Goal: Task Accomplishment & Management: Use online tool/utility

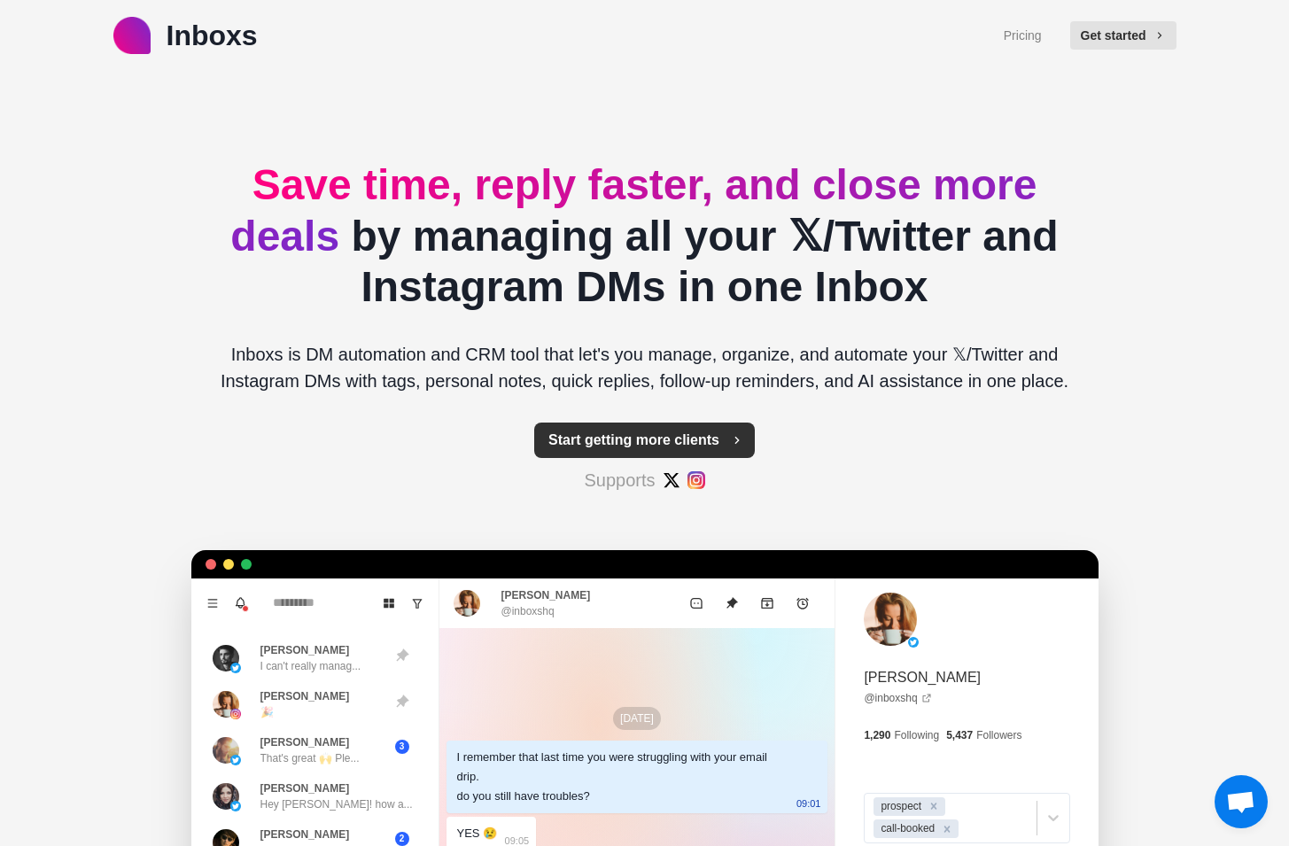
click at [731, 438] on icon "button" at bounding box center [737, 440] width 14 height 14
type textarea "*"
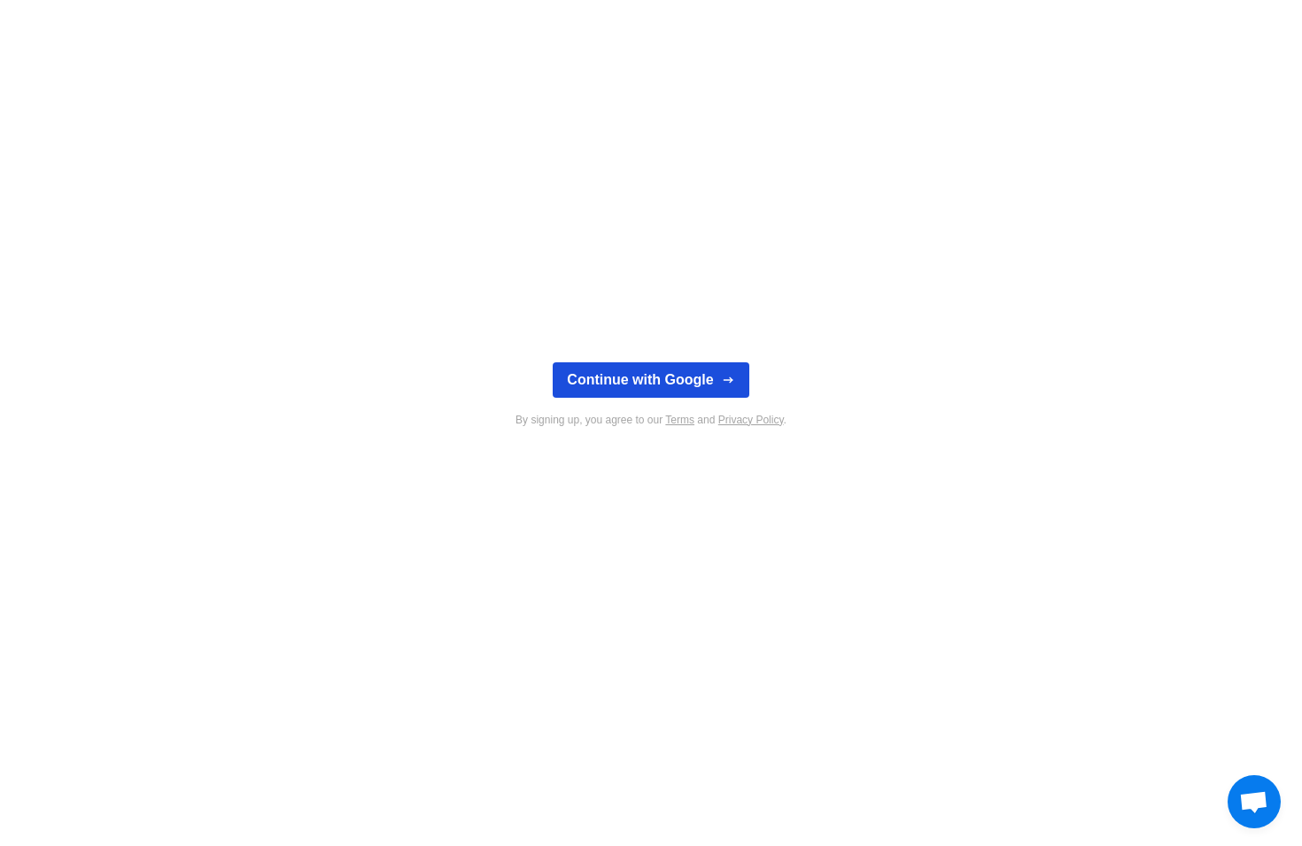
click at [717, 384] on button "Continue with Google" at bounding box center [651, 379] width 196 height 35
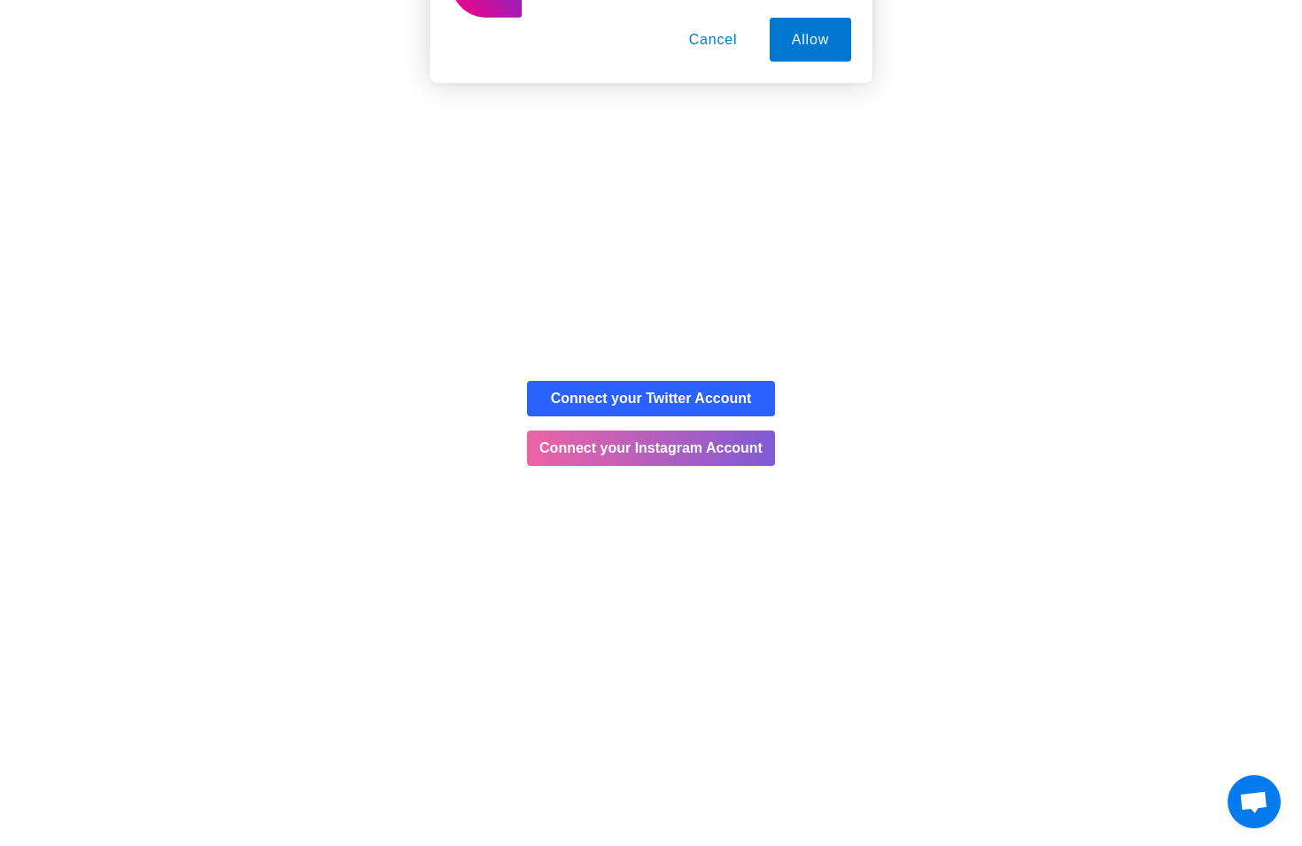
click at [719, 104] on button "Cancel" at bounding box center [713, 114] width 93 height 44
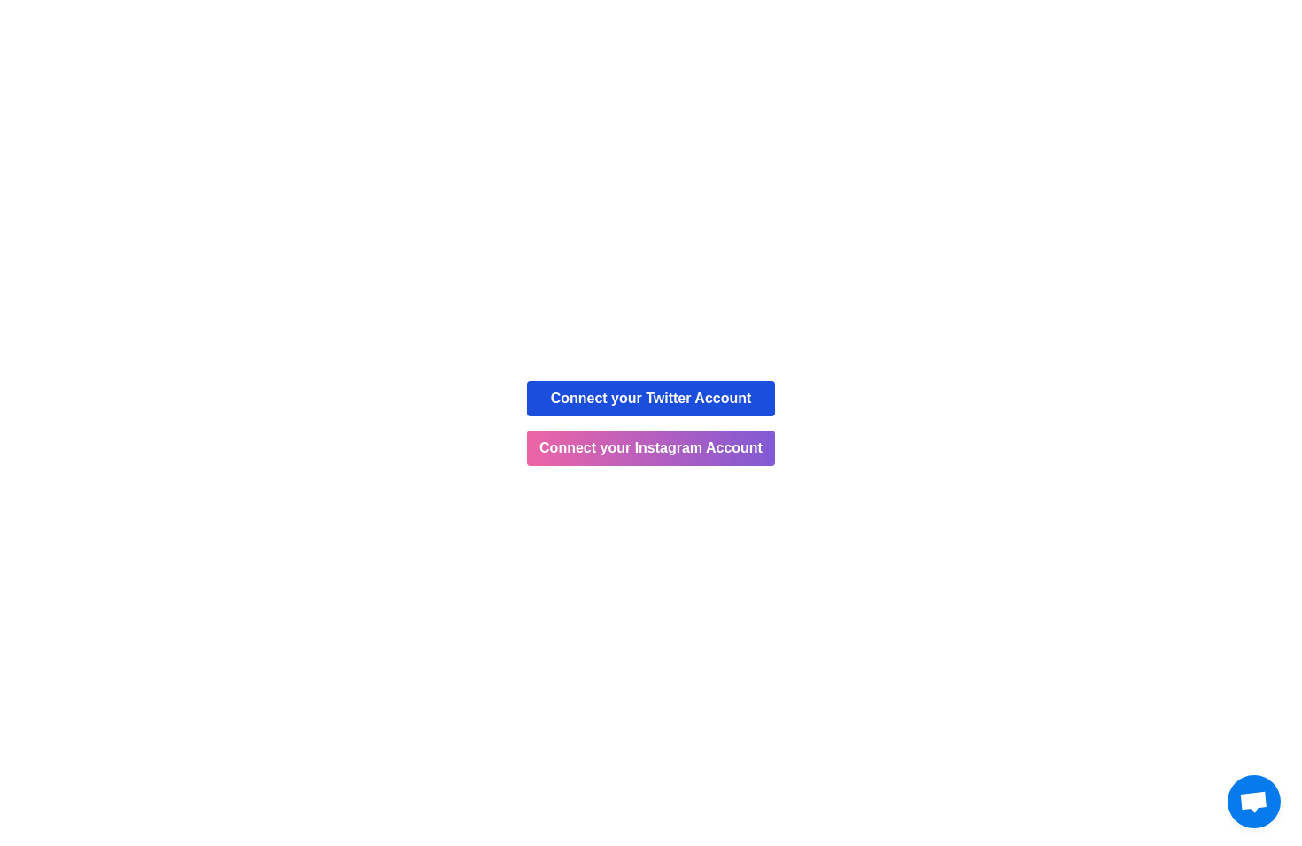
click at [670, 410] on button "Connect your Twitter Account" at bounding box center [651, 398] width 248 height 35
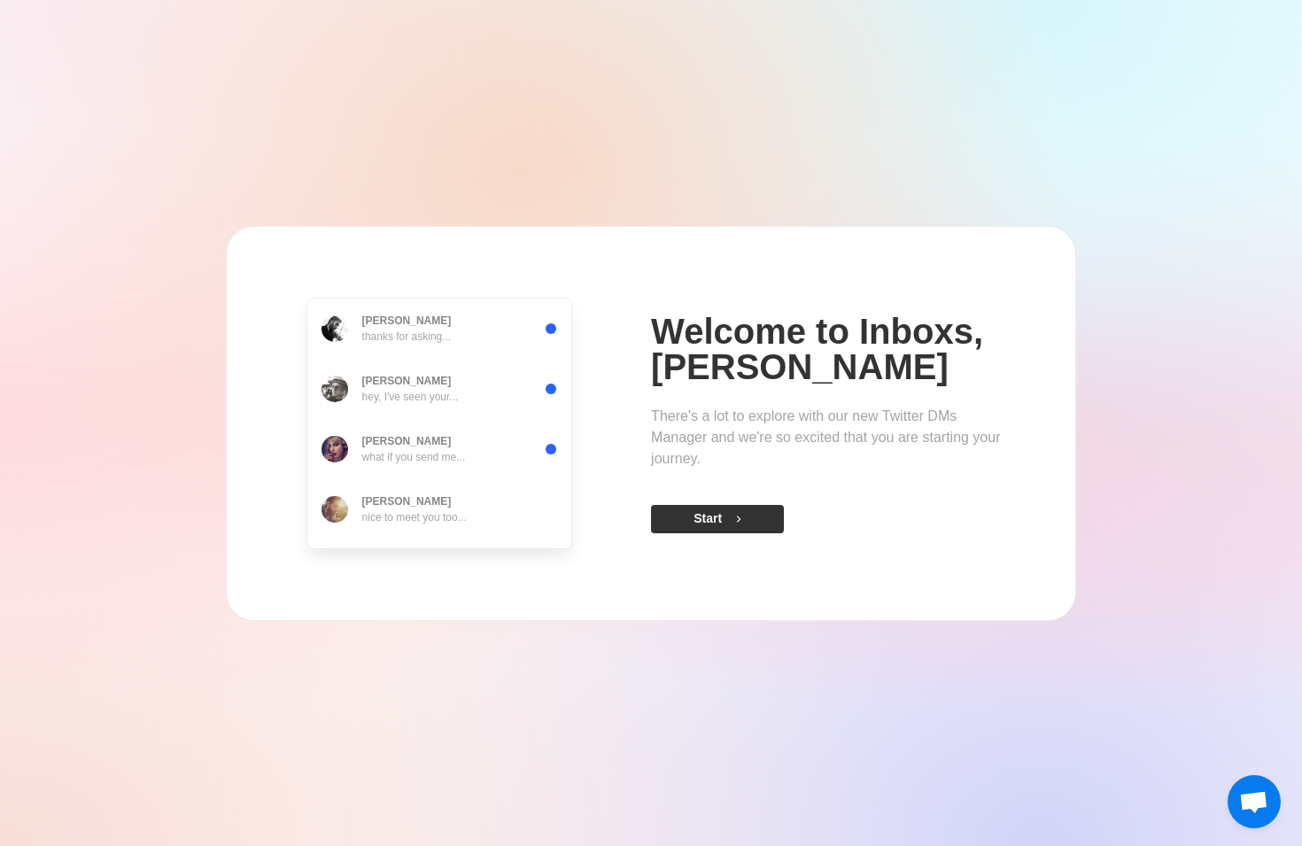
click at [708, 519] on button "Start" at bounding box center [717, 519] width 133 height 28
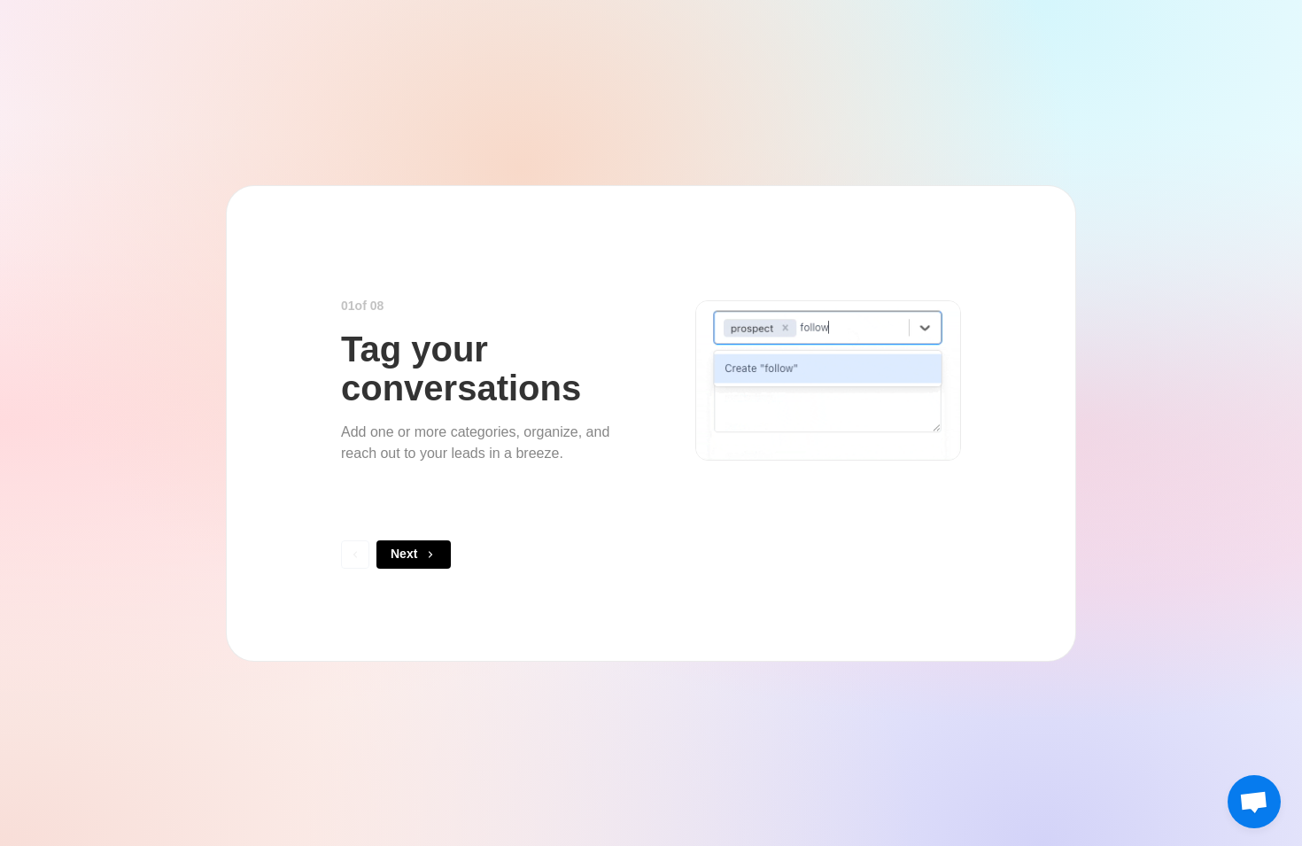
click at [449, 527] on div "0 1 of 0 8 Tag your conversations Add one or more categories, organize, and rea…" at bounding box center [651, 423] width 620 height 333
click at [429, 546] on button "Next" at bounding box center [413, 554] width 74 height 28
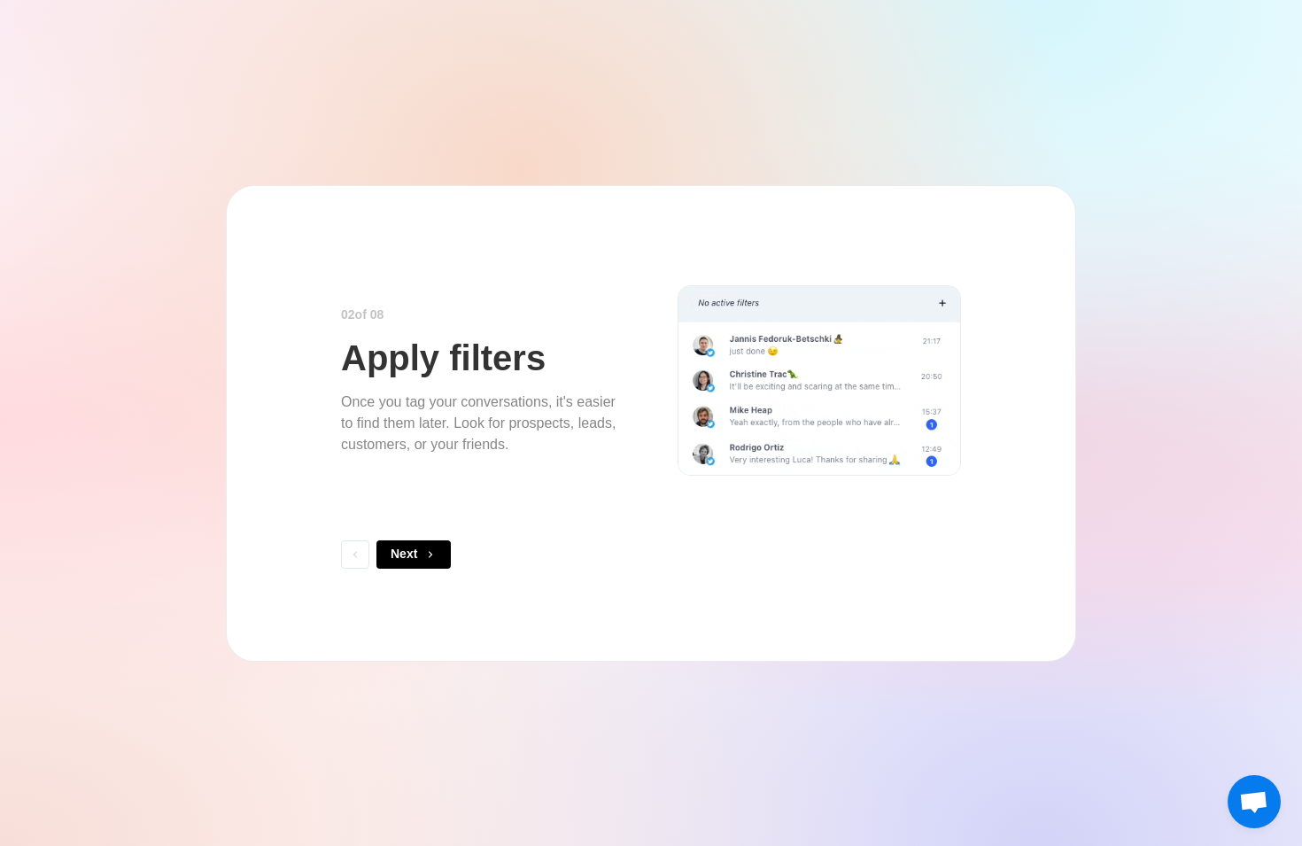
click at [429, 546] on button "Next" at bounding box center [413, 554] width 74 height 28
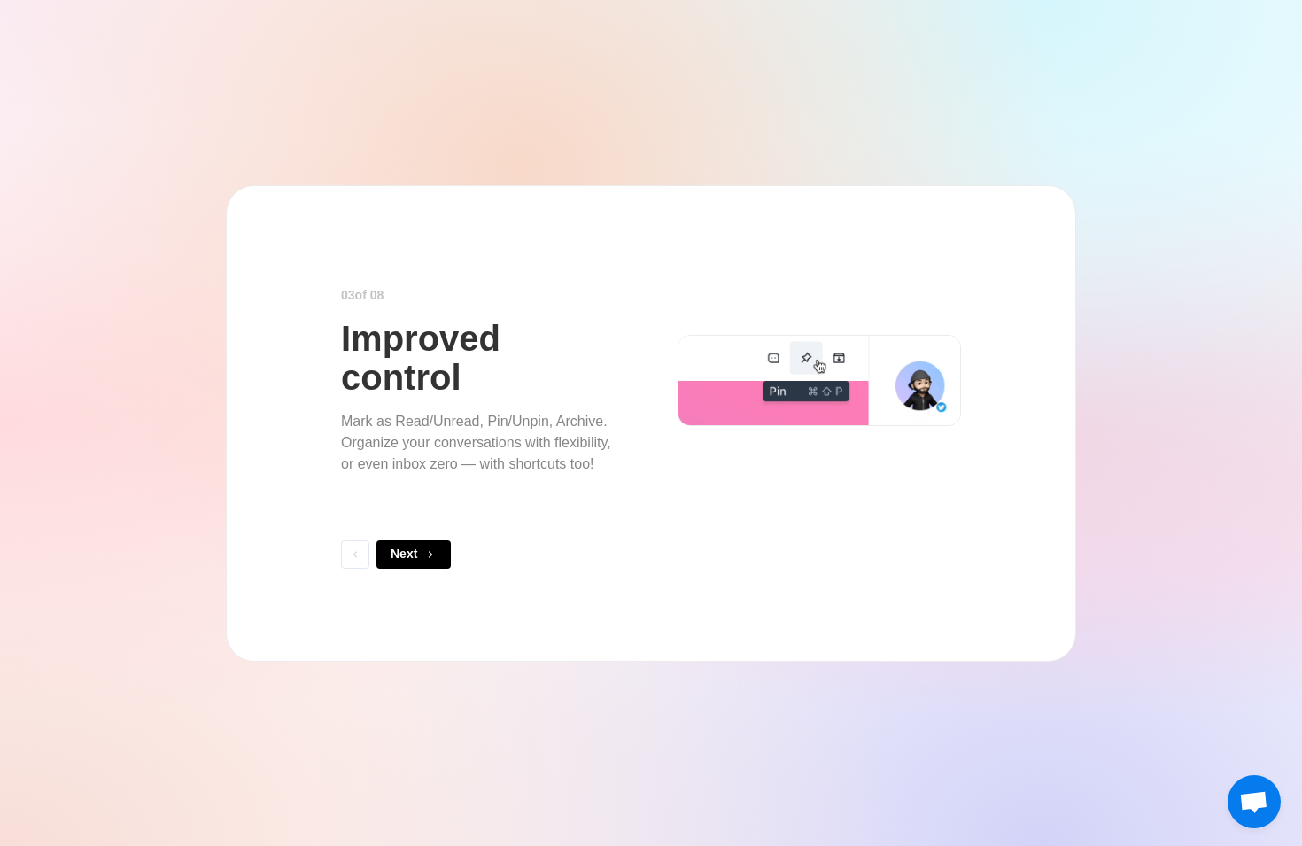
click at [429, 546] on button "Next" at bounding box center [413, 554] width 74 height 28
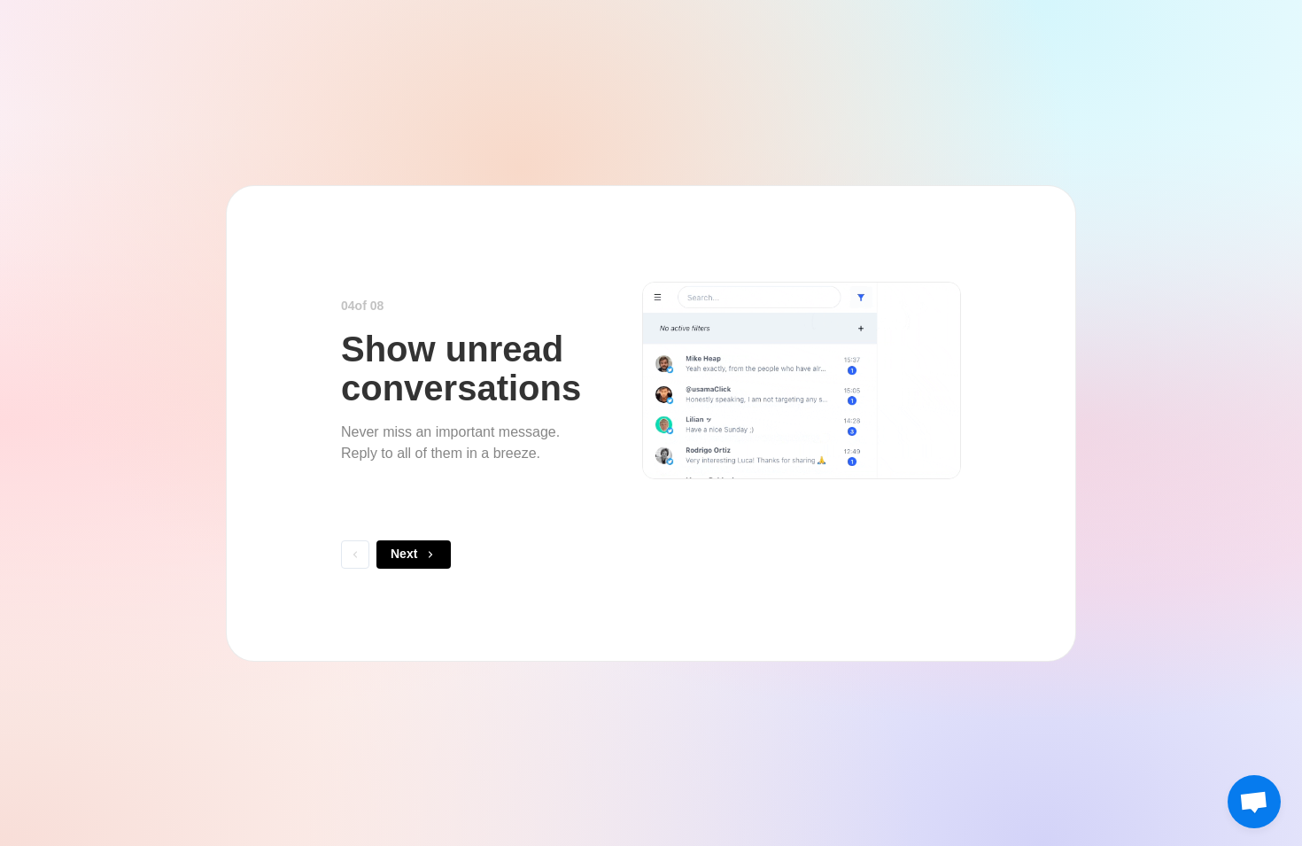
click at [429, 546] on button "Next" at bounding box center [413, 554] width 74 height 28
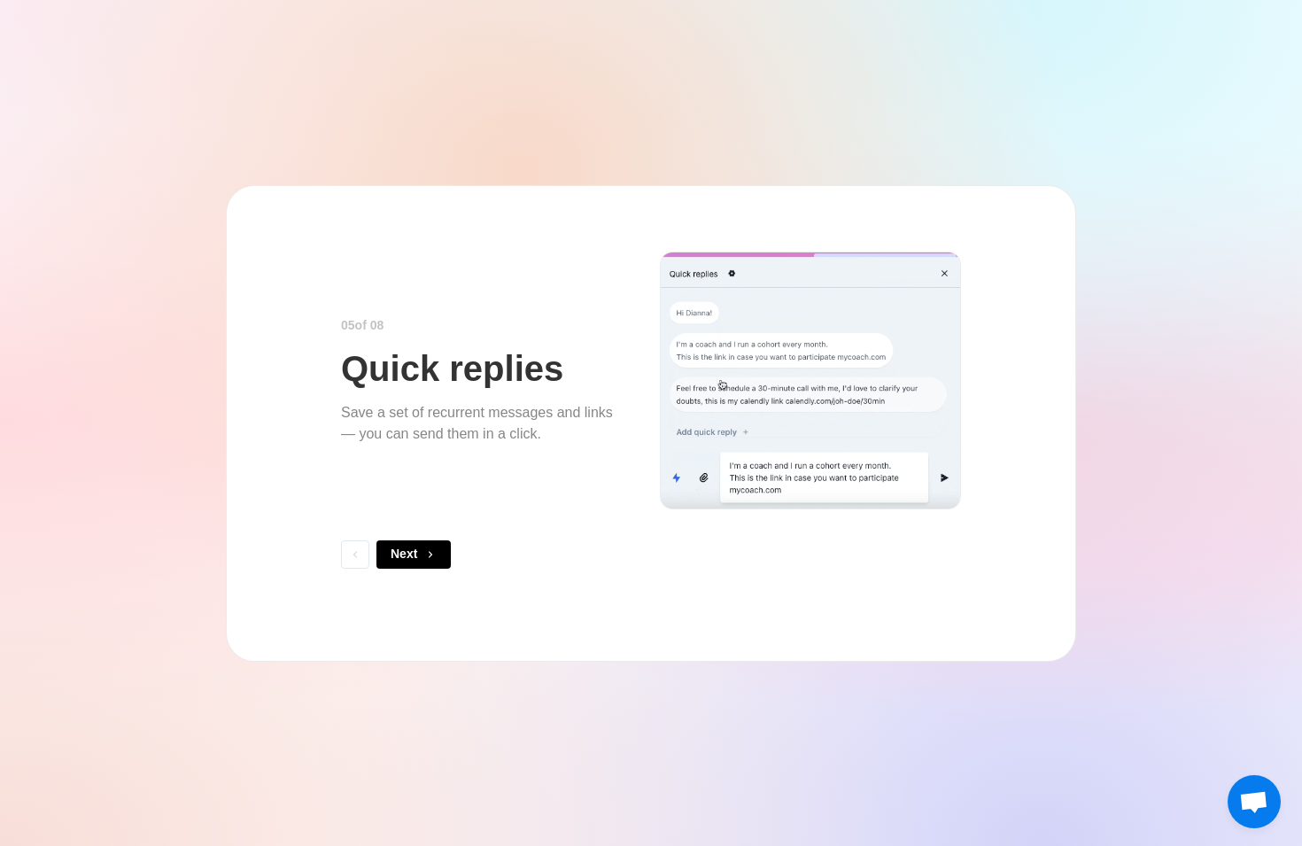
click at [429, 546] on button "Next" at bounding box center [413, 554] width 74 height 28
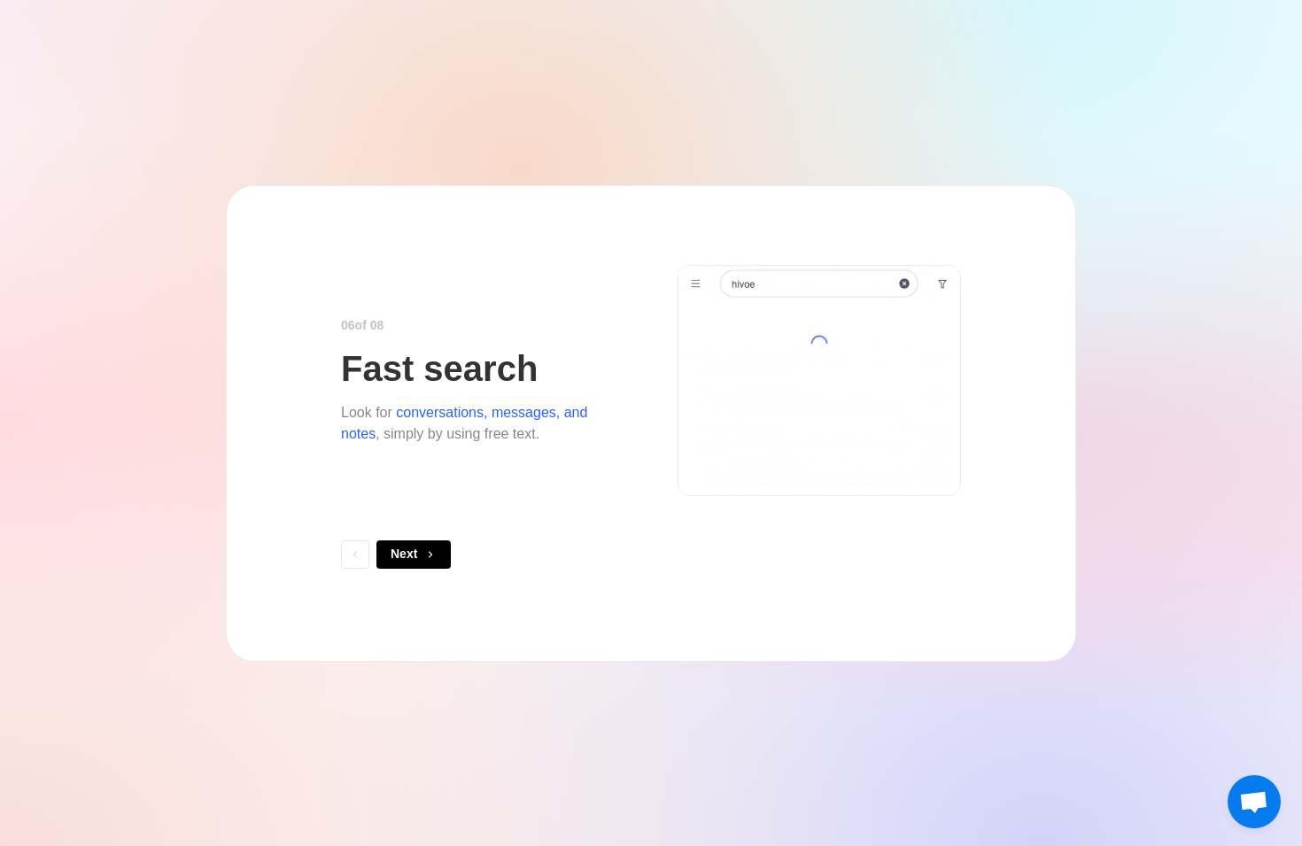
click at [429, 546] on button "Next" at bounding box center [413, 554] width 74 height 28
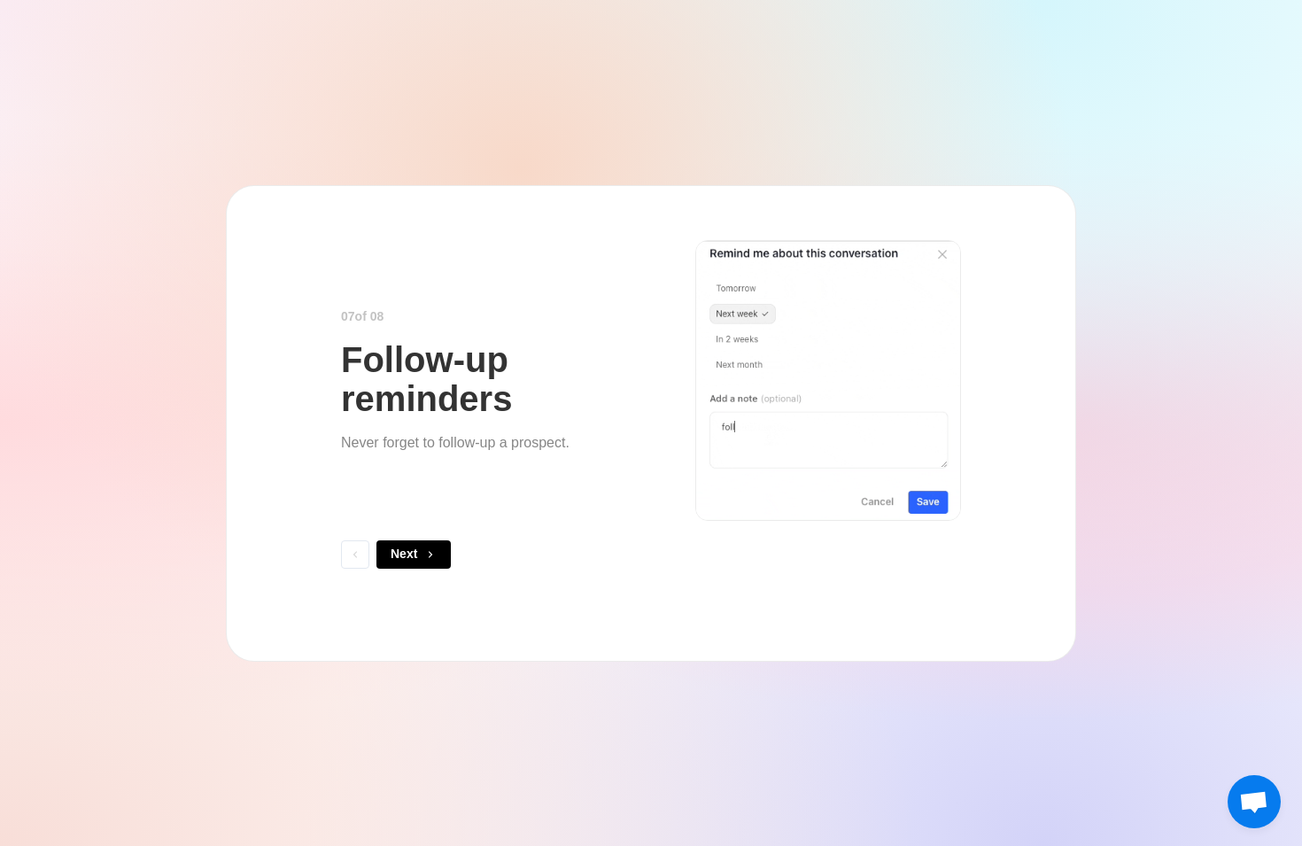
click at [429, 546] on button "Next" at bounding box center [413, 554] width 74 height 28
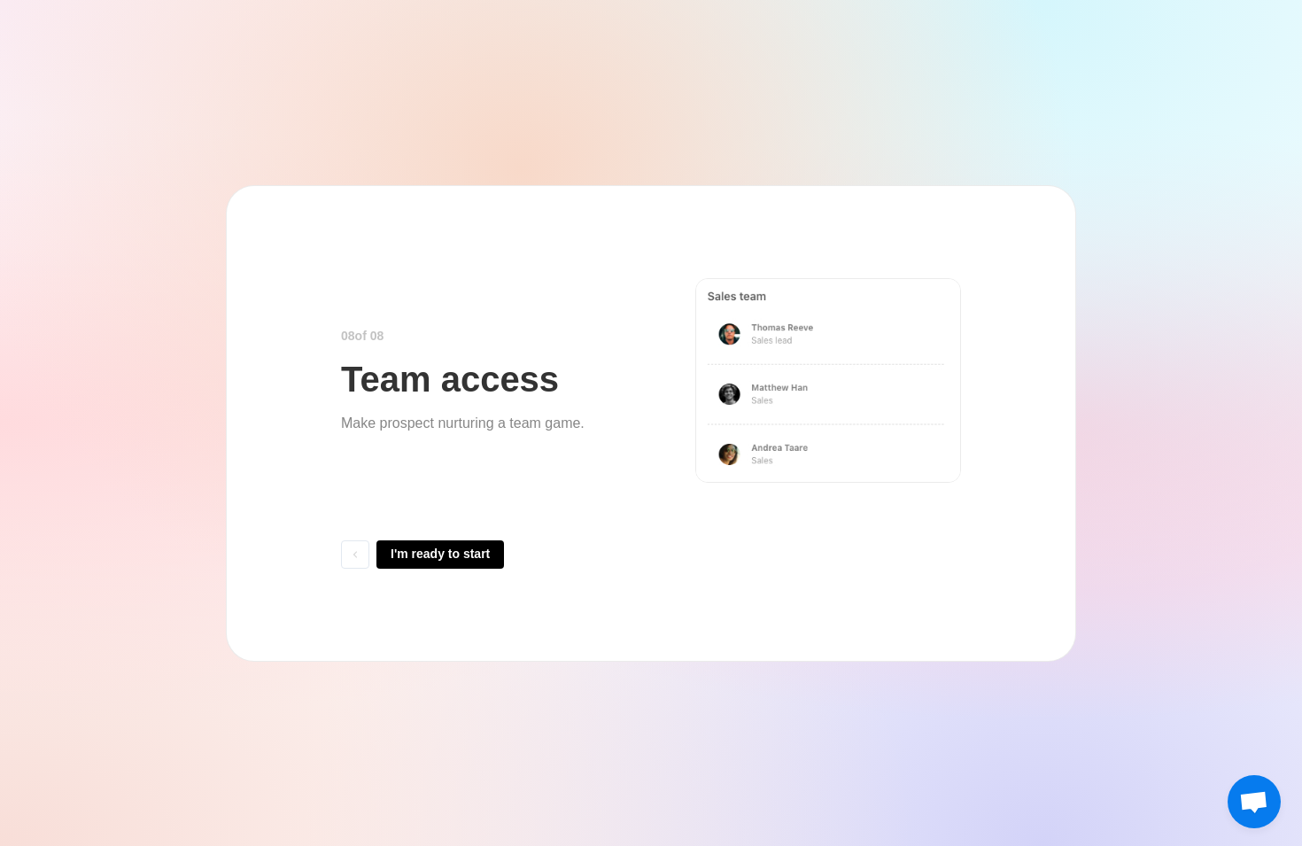
click at [429, 546] on button "I'm ready to start" at bounding box center [440, 554] width 128 height 28
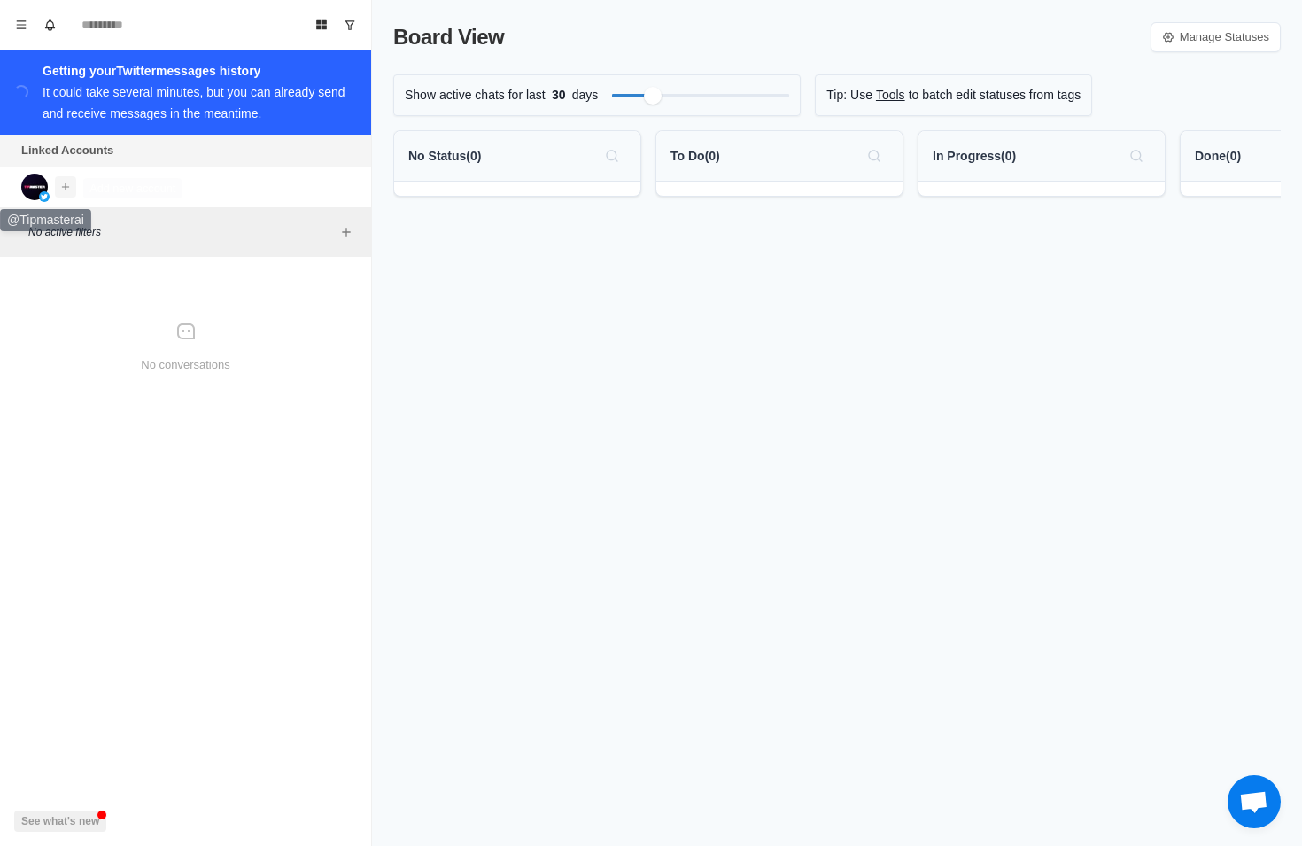
click at [67, 195] on button "Add account" at bounding box center [65, 186] width 21 height 21
click at [123, 249] on button "Connect Instagram account" at bounding box center [158, 256] width 199 height 30
click at [185, 339] on icon at bounding box center [186, 331] width 18 height 16
click at [679, 95] on div at bounding box center [700, 96] width 177 height 18
click at [710, 101] on div "Filter by activity days" at bounding box center [713, 95] width 20 height 20
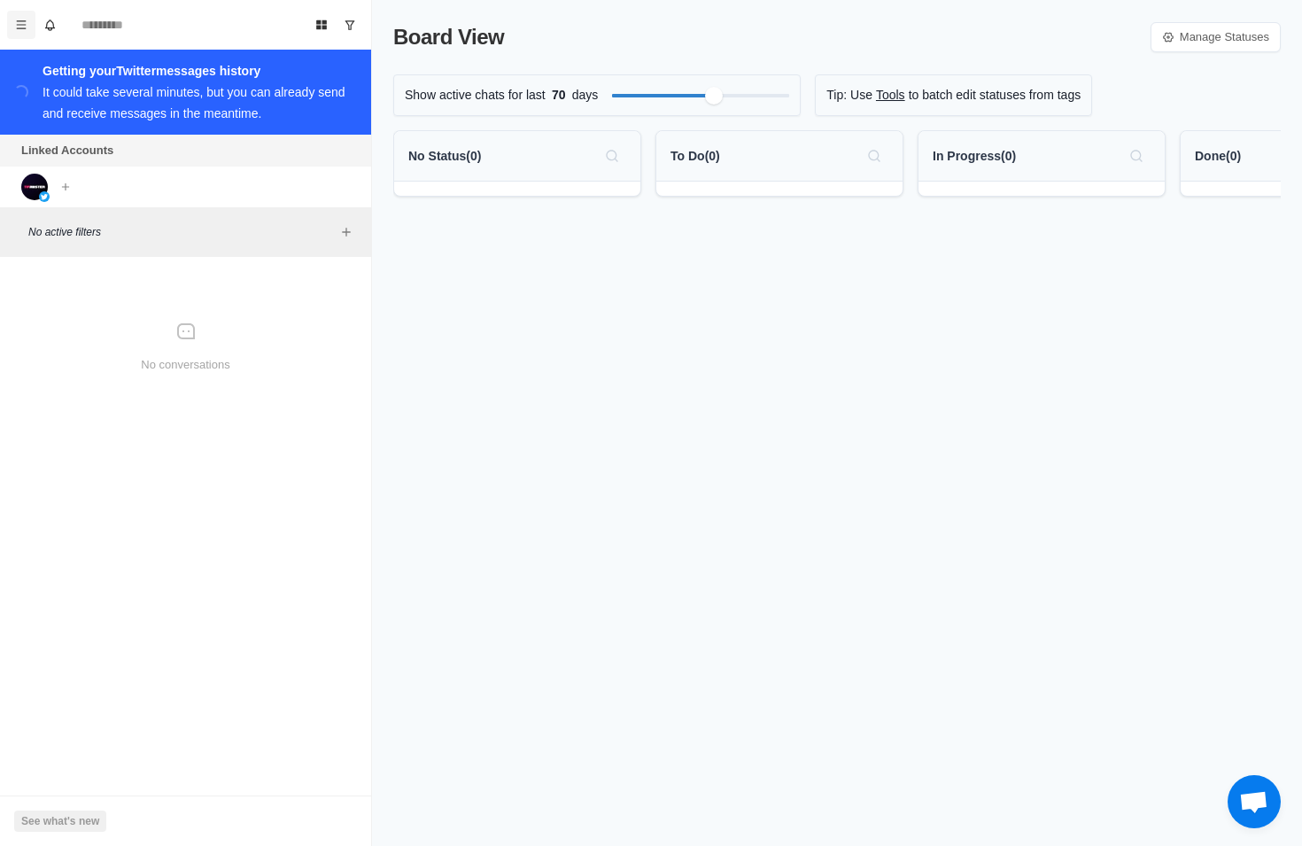
click at [19, 20] on icon "Menu" at bounding box center [21, 25] width 12 height 12
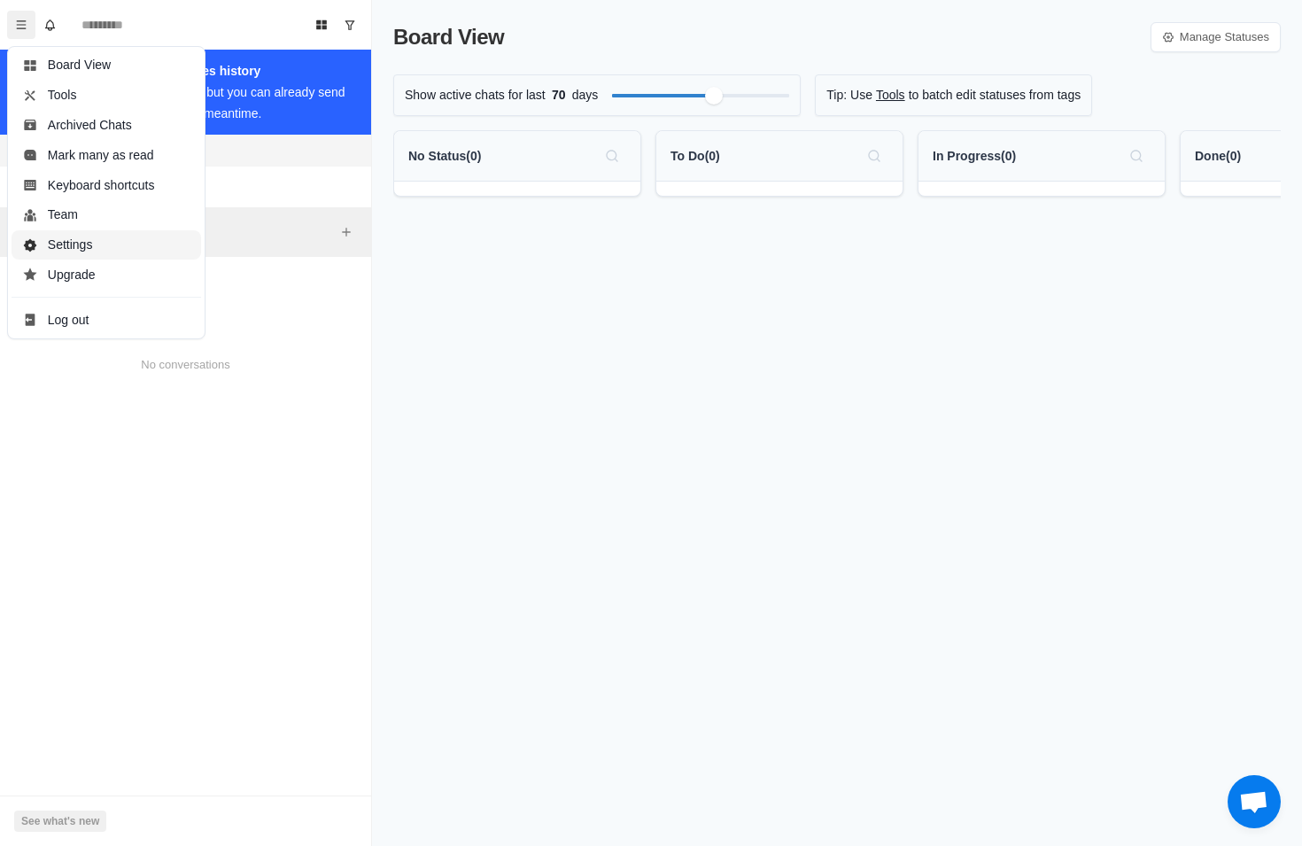
click at [74, 239] on button "Settings" at bounding box center [107, 245] width 190 height 30
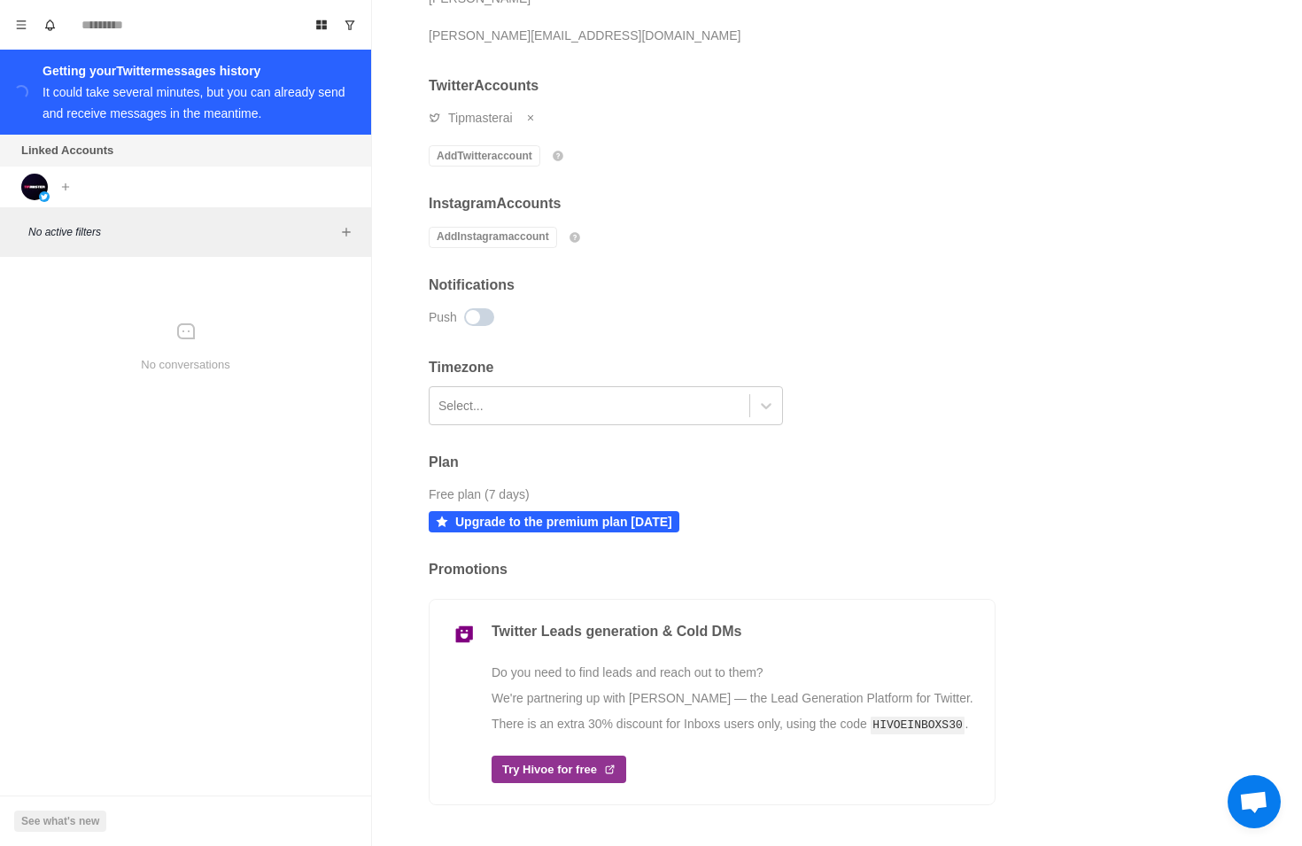
scroll to position [193, 0]
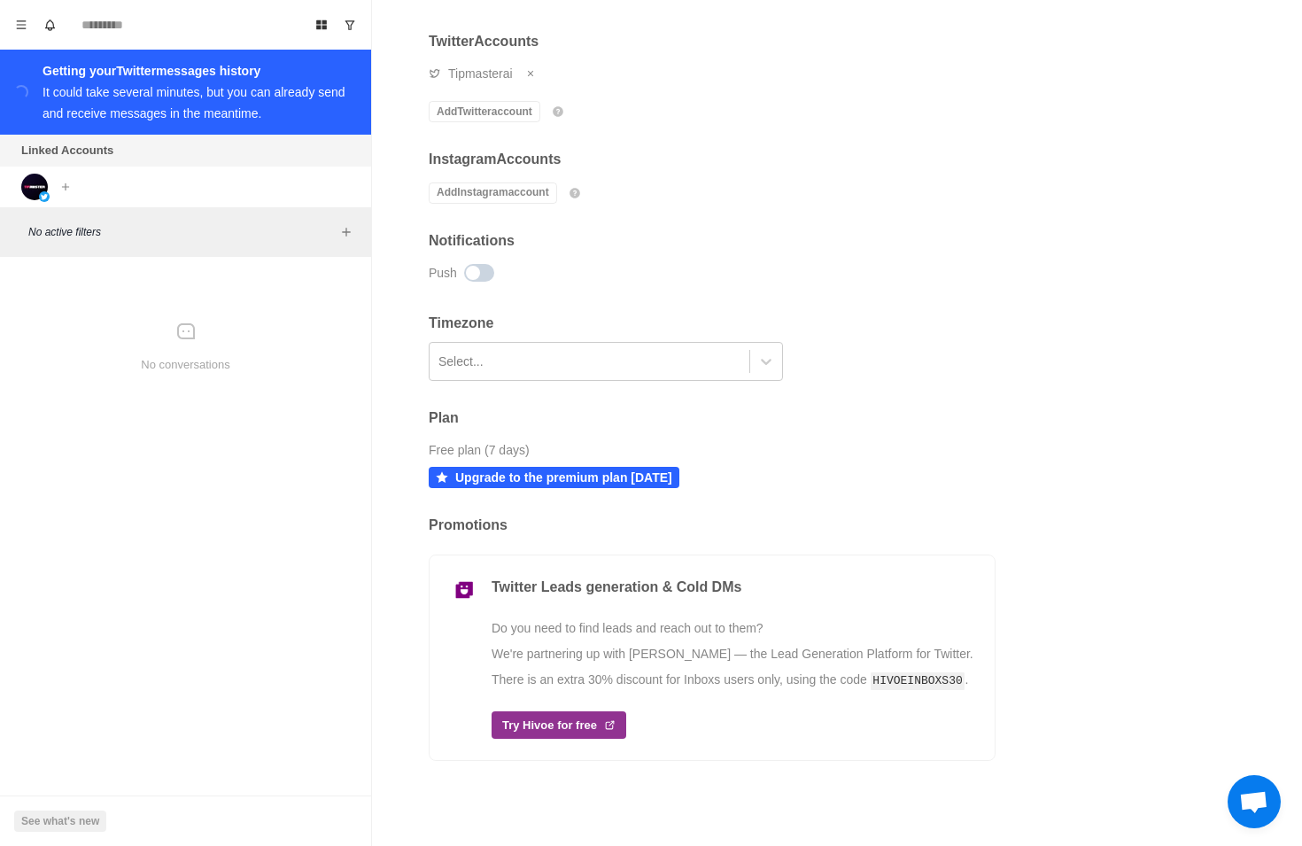
click at [563, 474] on p "Upgrade to the premium plan today" at bounding box center [563, 477] width 217 height 15
click at [311, 92] on div "It could take several minutes, but you can already send and receive messages in…" at bounding box center [194, 102] width 303 height 35
click at [512, 374] on div at bounding box center [589, 361] width 302 height 30
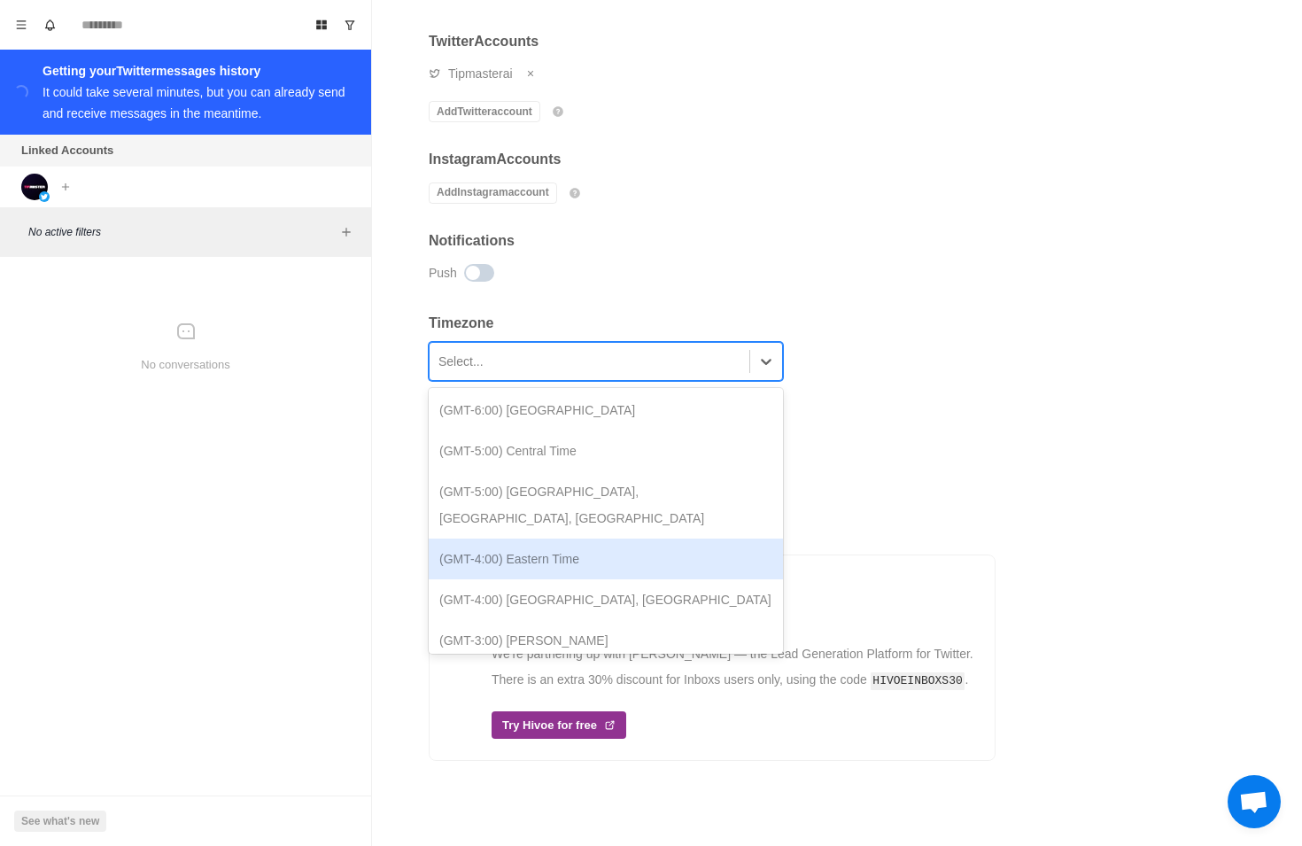
scroll to position [531, 0]
click at [586, 537] on div "(GMT-4:00) Eastern Time" at bounding box center [606, 557] width 354 height 41
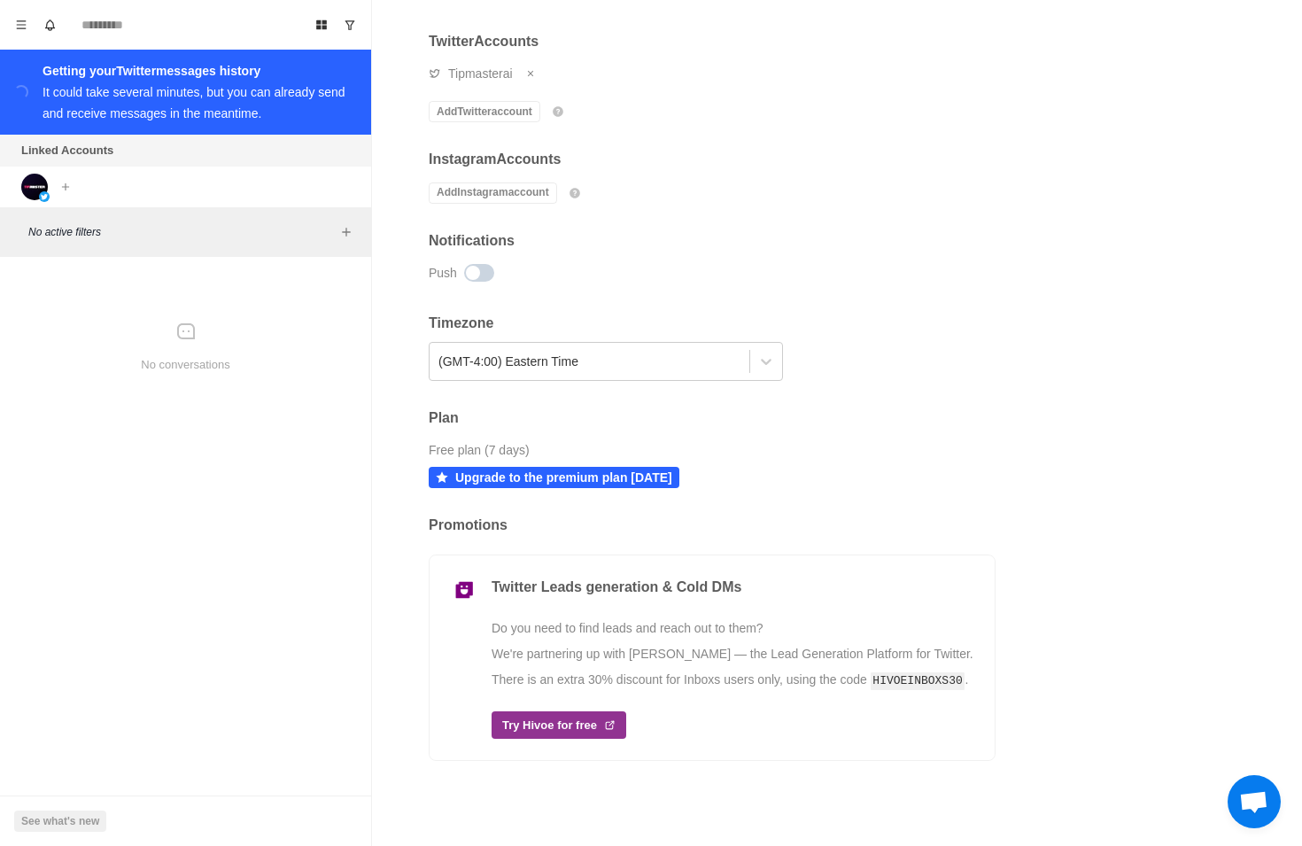
click at [592, 427] on div "Plan Free plan (7 days) Upgrade to the premium plan today" at bounding box center [712, 434] width 567 height 107
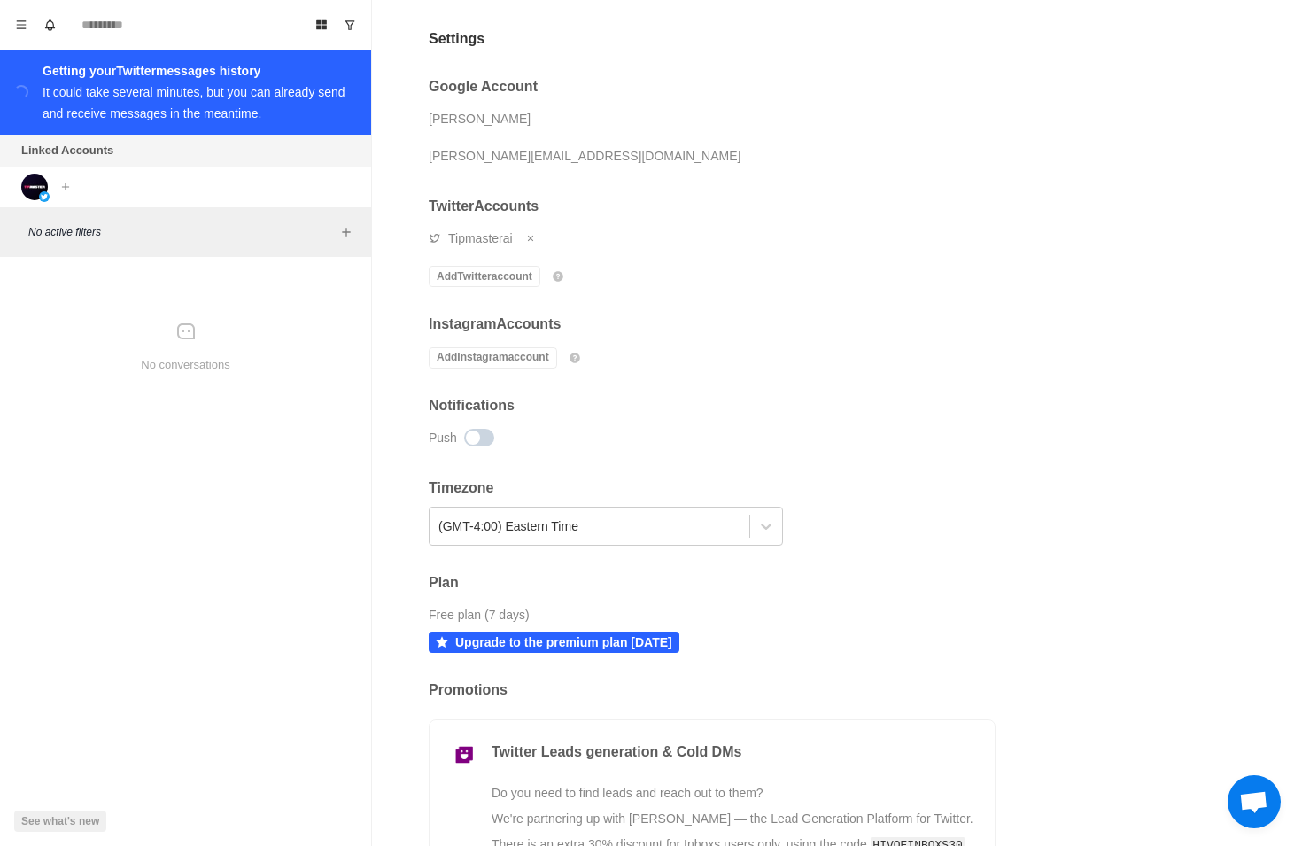
scroll to position [0, 0]
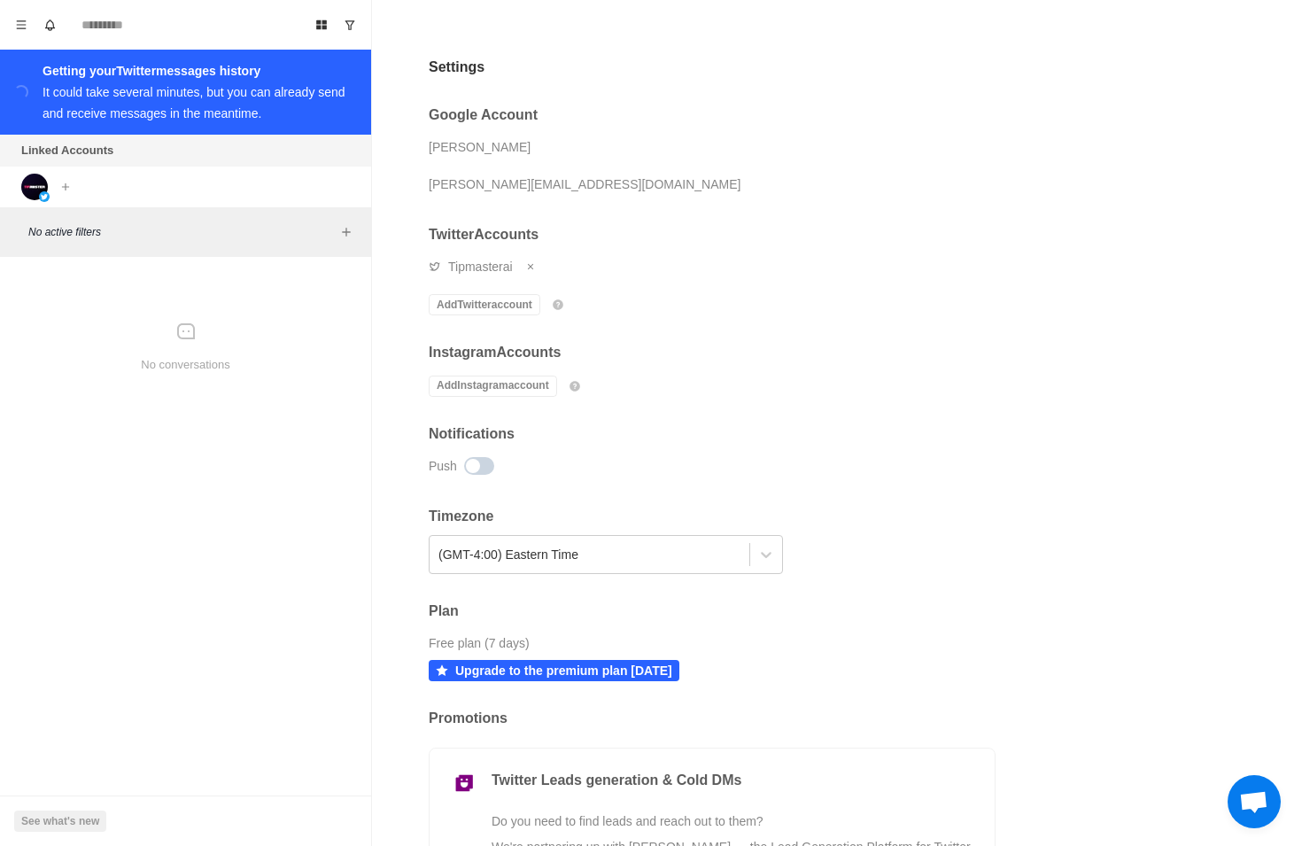
click at [182, 309] on div "No conversations" at bounding box center [185, 347] width 357 height 167
click at [17, 30] on icon "Menu" at bounding box center [21, 25] width 12 height 12
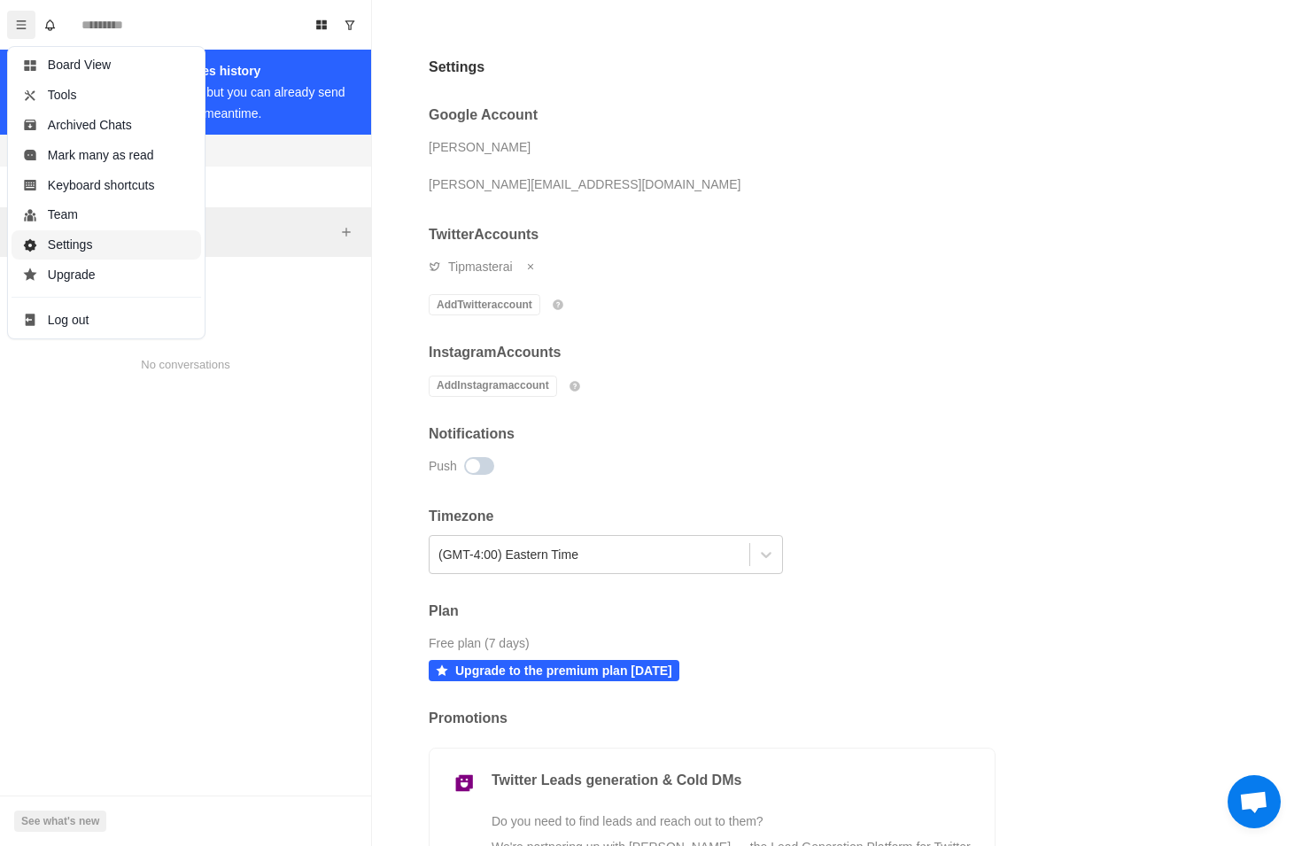
click at [140, 253] on button "Settings" at bounding box center [107, 245] width 190 height 30
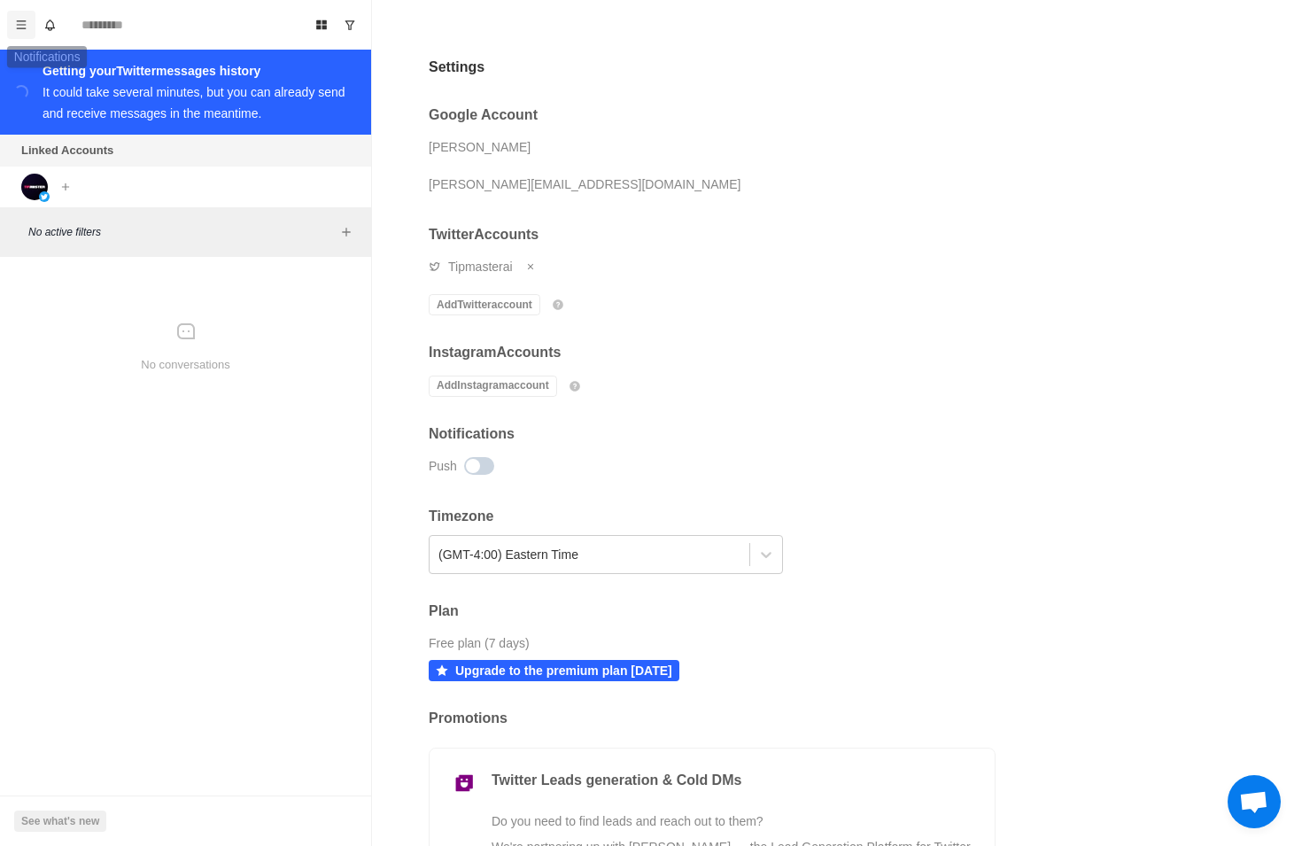
click at [14, 19] on button "Menu" at bounding box center [21, 25] width 28 height 28
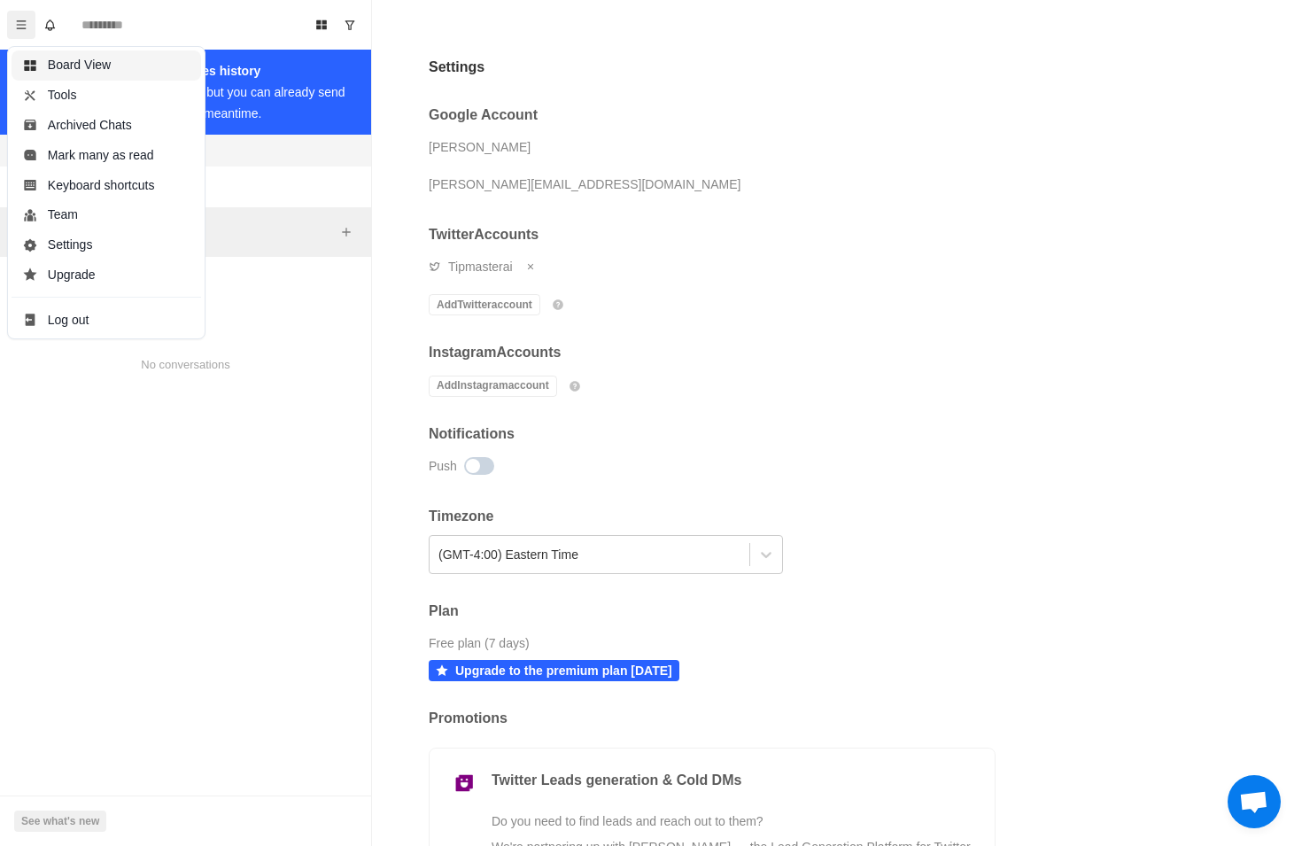
click at [27, 66] on icon "button" at bounding box center [30, 65] width 14 height 14
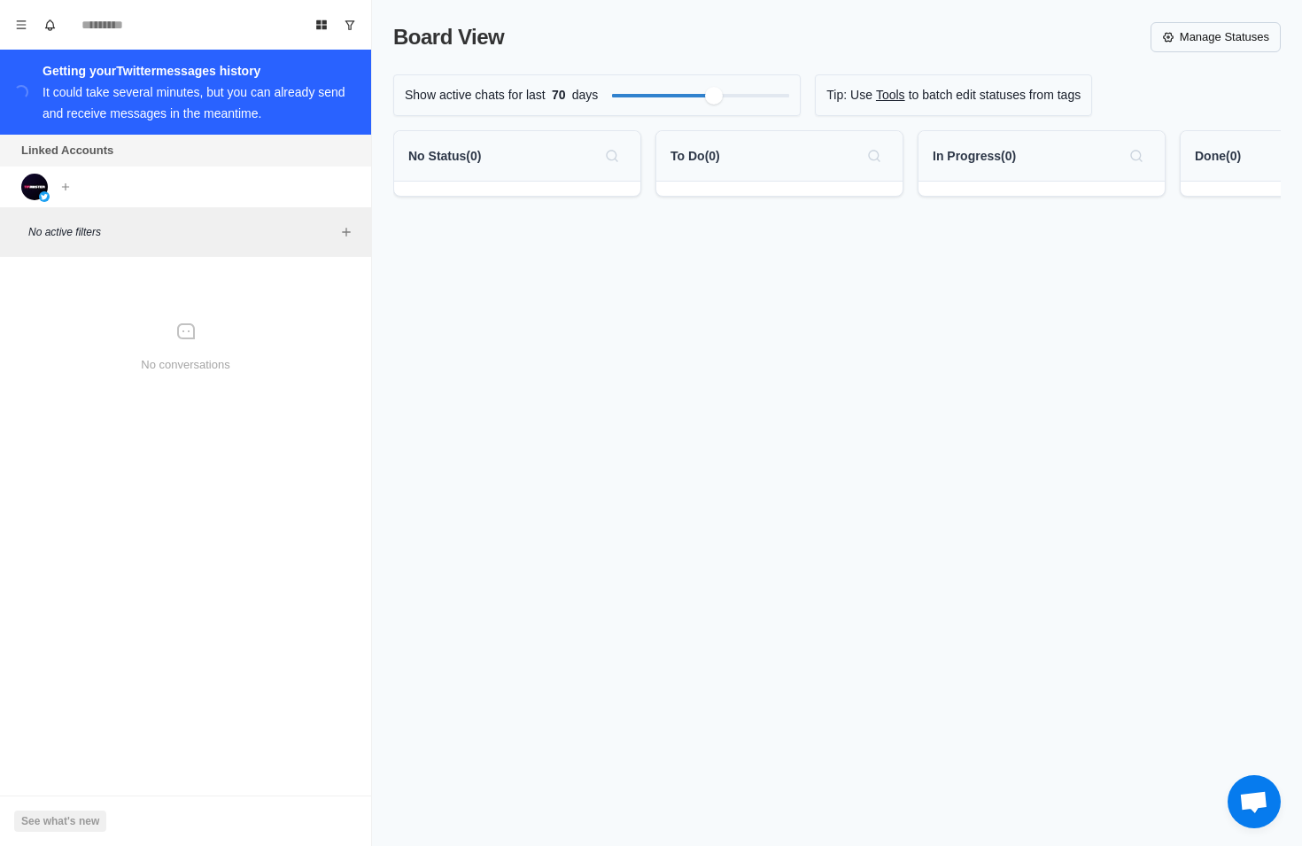
click at [1203, 50] on link "Manage Statuses" at bounding box center [1216, 37] width 130 height 30
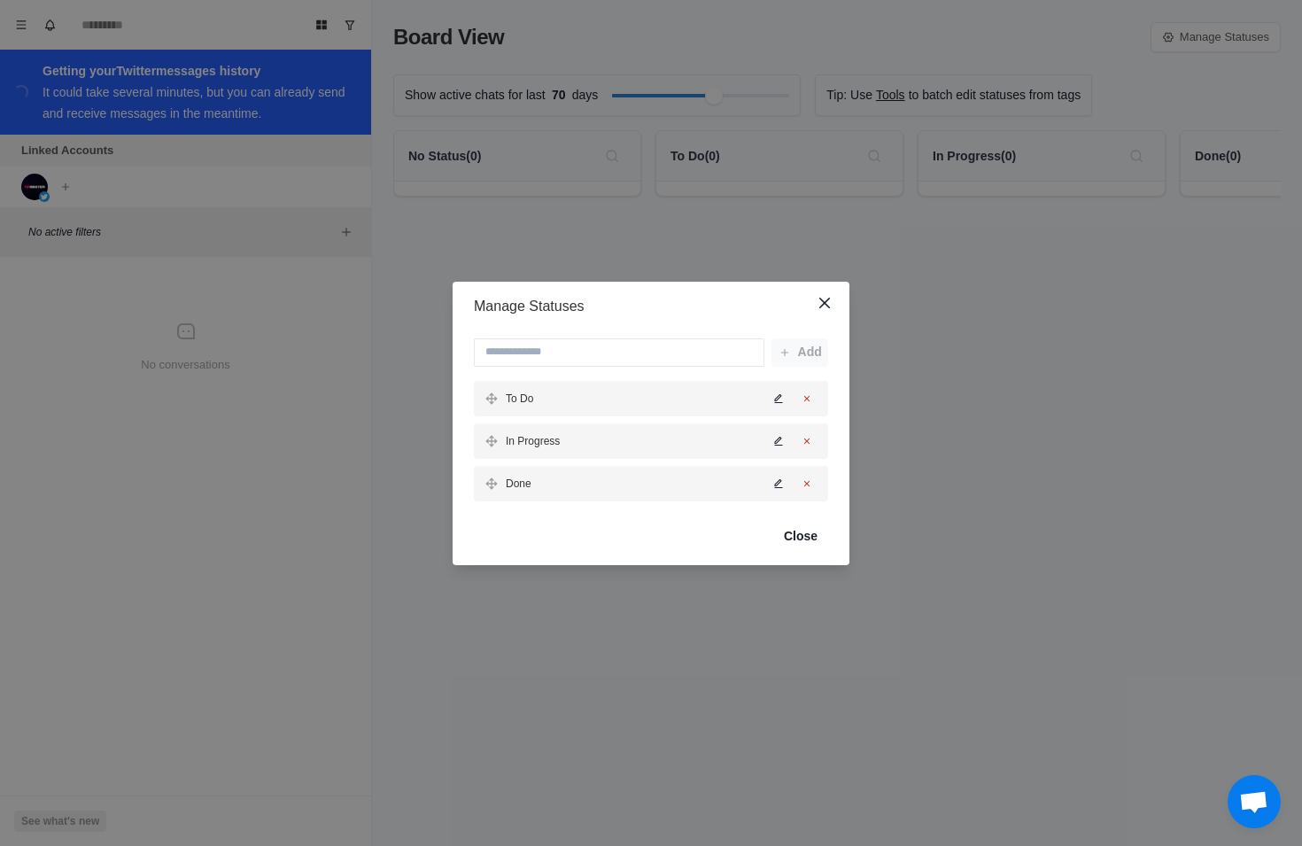
click at [926, 333] on div "Manage Statuses Add To Do In Progress Done Close" at bounding box center [651, 423] width 1302 height 846
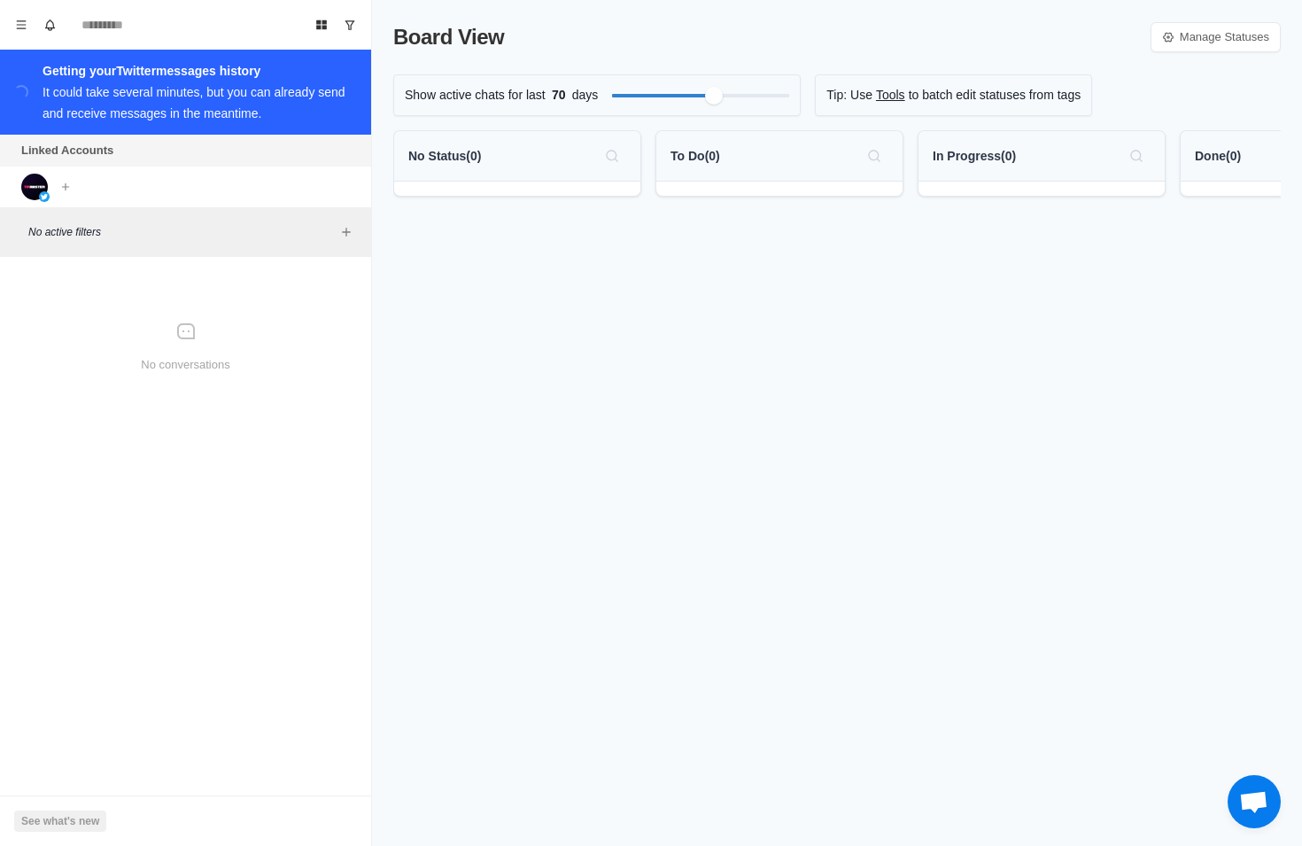
click at [107, 647] on div "Board View Tools Archived Chats Mark many as read Keyboard shortcuts Team Setti…" at bounding box center [186, 423] width 372 height 846
click at [163, 670] on div "Board View Tools Archived Chats Mark many as read Keyboard shortcuts Team Setti…" at bounding box center [186, 423] width 372 height 846
click at [106, 665] on div "Board View Tools Archived Chats Mark many as read Keyboard shortcuts Team Setti…" at bounding box center [186, 422] width 372 height 844
click at [189, 103] on div "Getting your Twitter messages history It could take several minutes, but you ca…" at bounding box center [200, 92] width 314 height 64
click at [22, 190] on img at bounding box center [34, 187] width 27 height 27
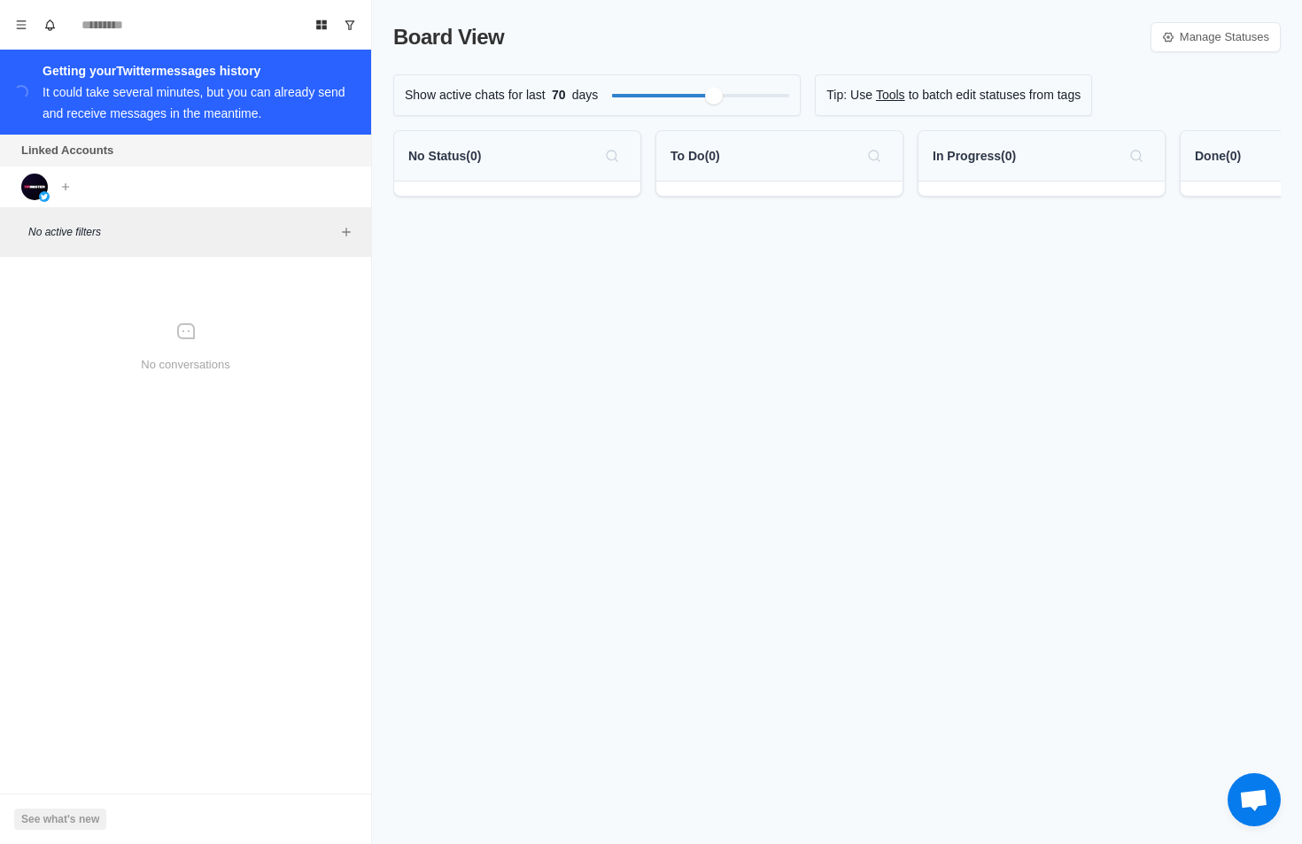
click at [24, 189] on img at bounding box center [34, 187] width 27 height 27
click at [35, 278] on div "No conversations" at bounding box center [185, 347] width 357 height 167
click at [27, 356] on div "No conversations" at bounding box center [185, 347] width 357 height 167
click at [35, 373] on div "No conversations" at bounding box center [185, 347] width 357 height 167
drag, startPoint x: 45, startPoint y: 384, endPoint x: 20, endPoint y: 398, distance: 28.6
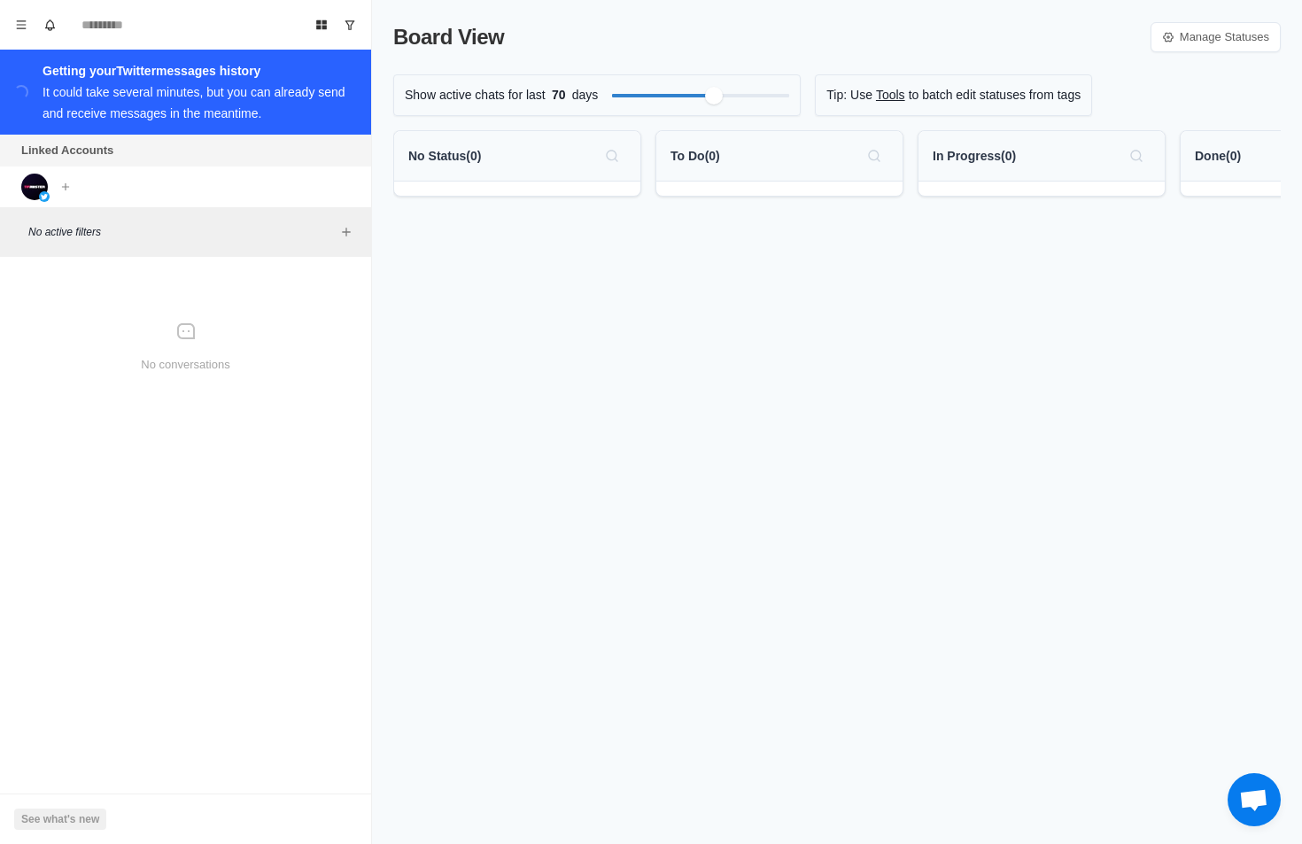
click at [44, 384] on div "No conversations" at bounding box center [185, 347] width 357 height 167
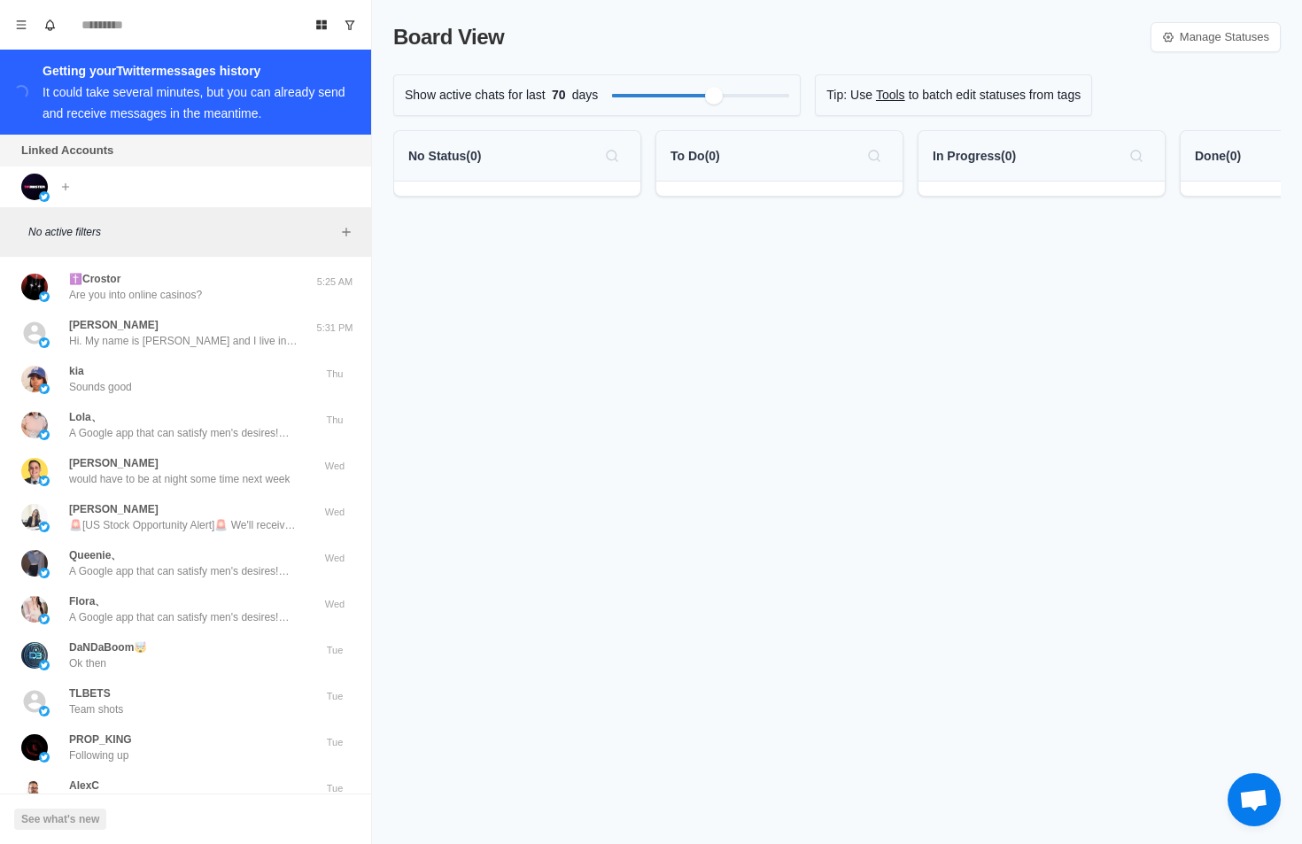
click at [571, 415] on div "Board View Manage Statuses Show active chats for last 70 days Tip: Use Tools to…" at bounding box center [837, 422] width 930 height 844
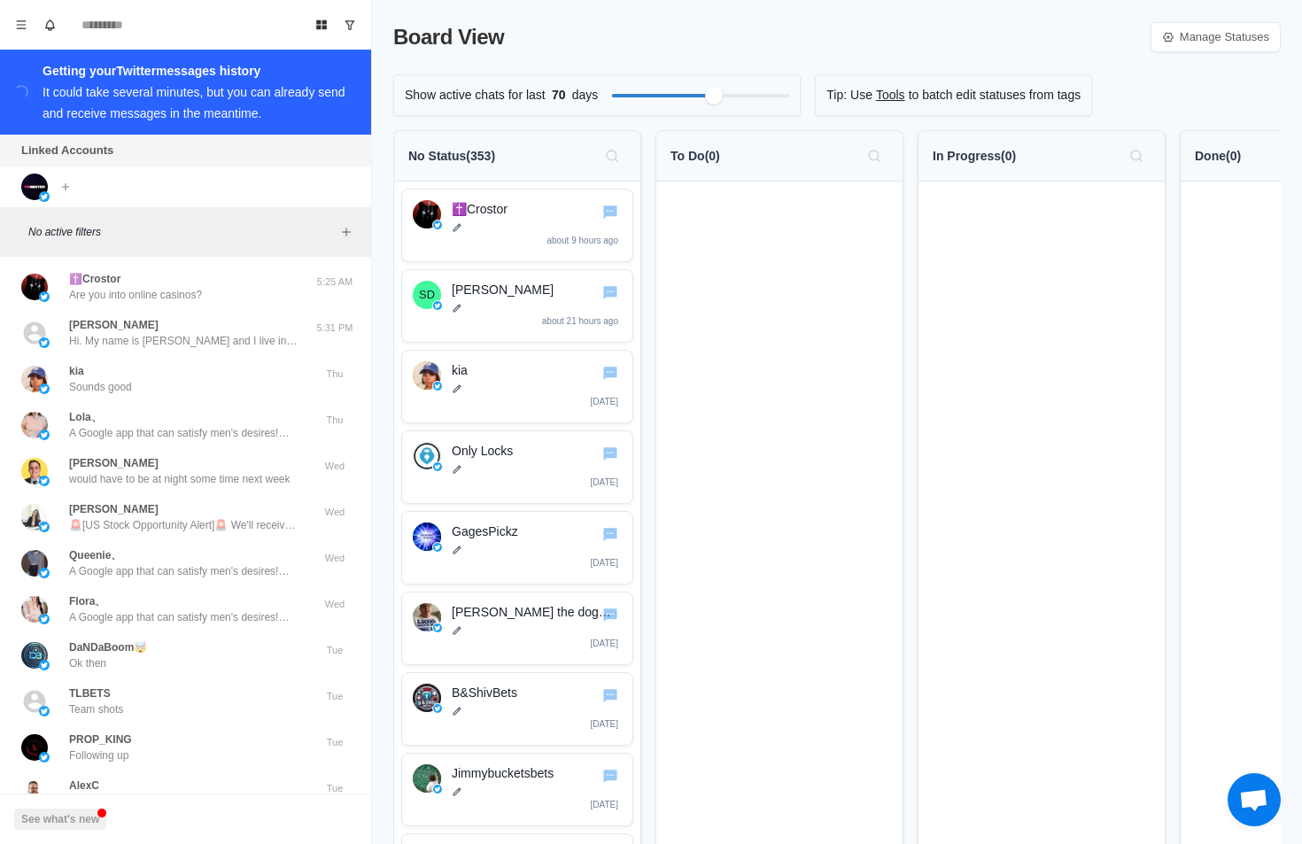
click at [877, 92] on link "Tools" at bounding box center [890, 95] width 29 height 19
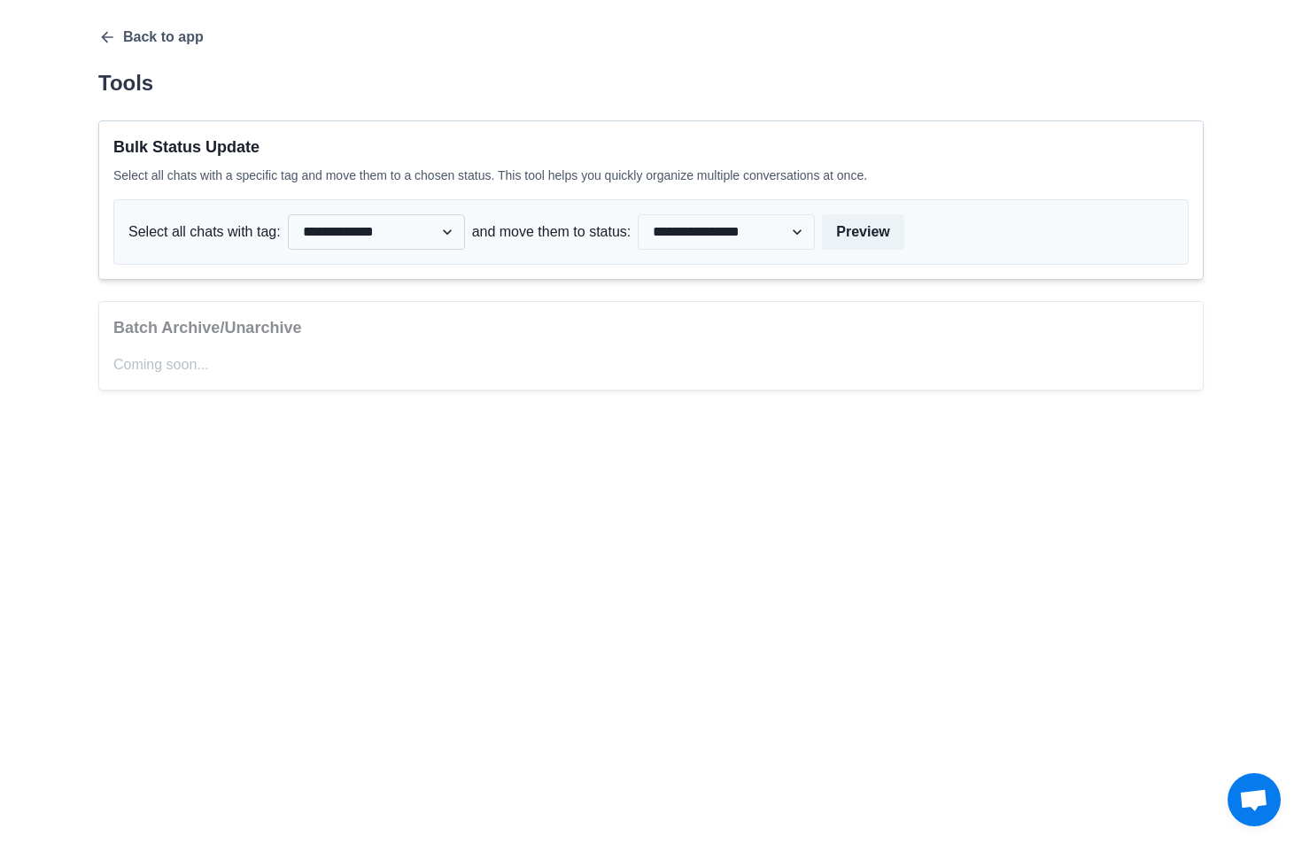
click at [404, 241] on select "**********" at bounding box center [376, 231] width 177 height 35
click at [400, 235] on select "**********" at bounding box center [376, 231] width 177 height 35
click at [692, 213] on div "**********" at bounding box center [650, 232] width 1075 height 66
click at [711, 230] on select "**********" at bounding box center [726, 231] width 177 height 35
click at [709, 228] on select "**********" at bounding box center [726, 231] width 177 height 35
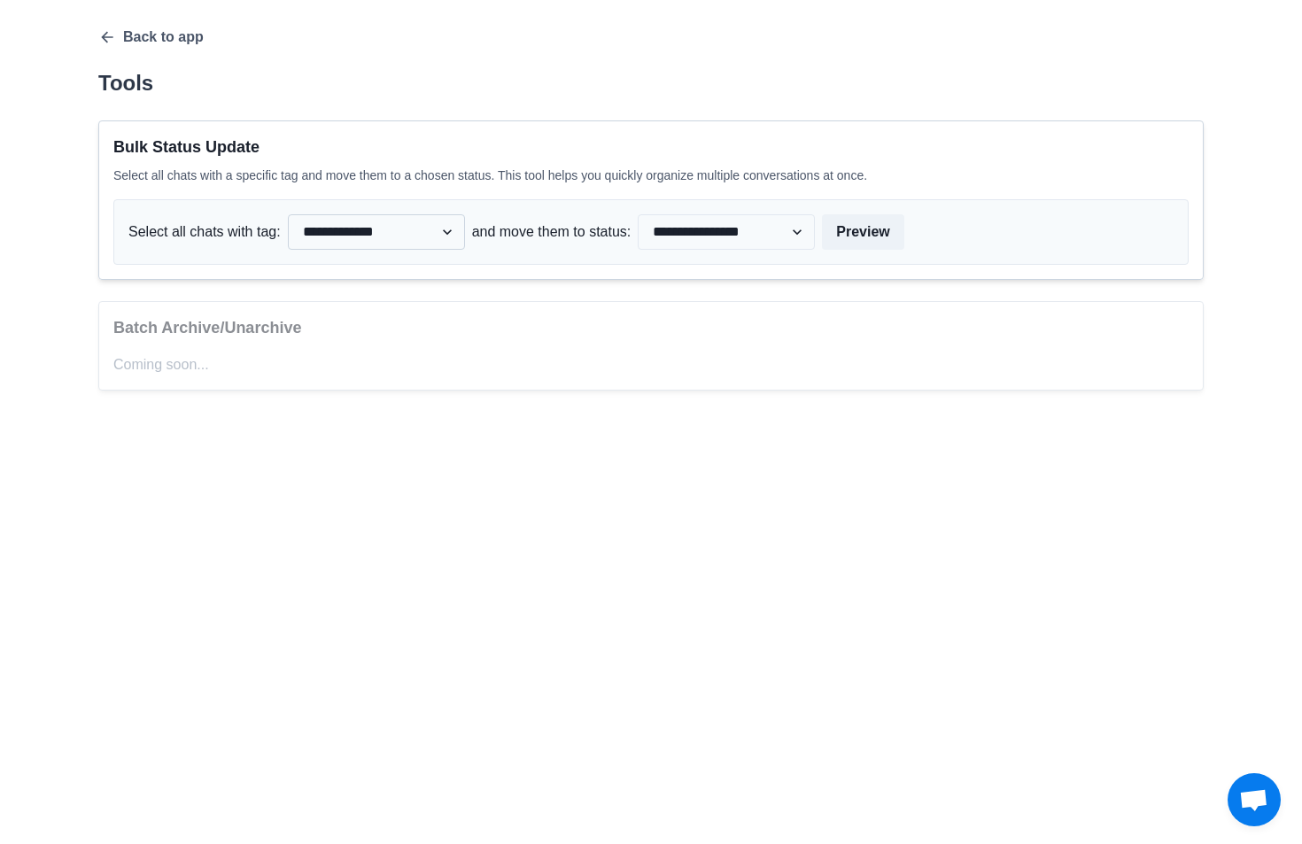
click at [293, 247] on select "**********" at bounding box center [376, 231] width 177 height 35
drag, startPoint x: 308, startPoint y: 236, endPoint x: 721, endPoint y: 251, distance: 413.0
click at [309, 236] on select "**********" at bounding box center [376, 231] width 177 height 35
click at [884, 236] on button "Preview" at bounding box center [862, 231] width 81 height 35
click at [121, 50] on div "**********" at bounding box center [650, 209] width 1105 height 362
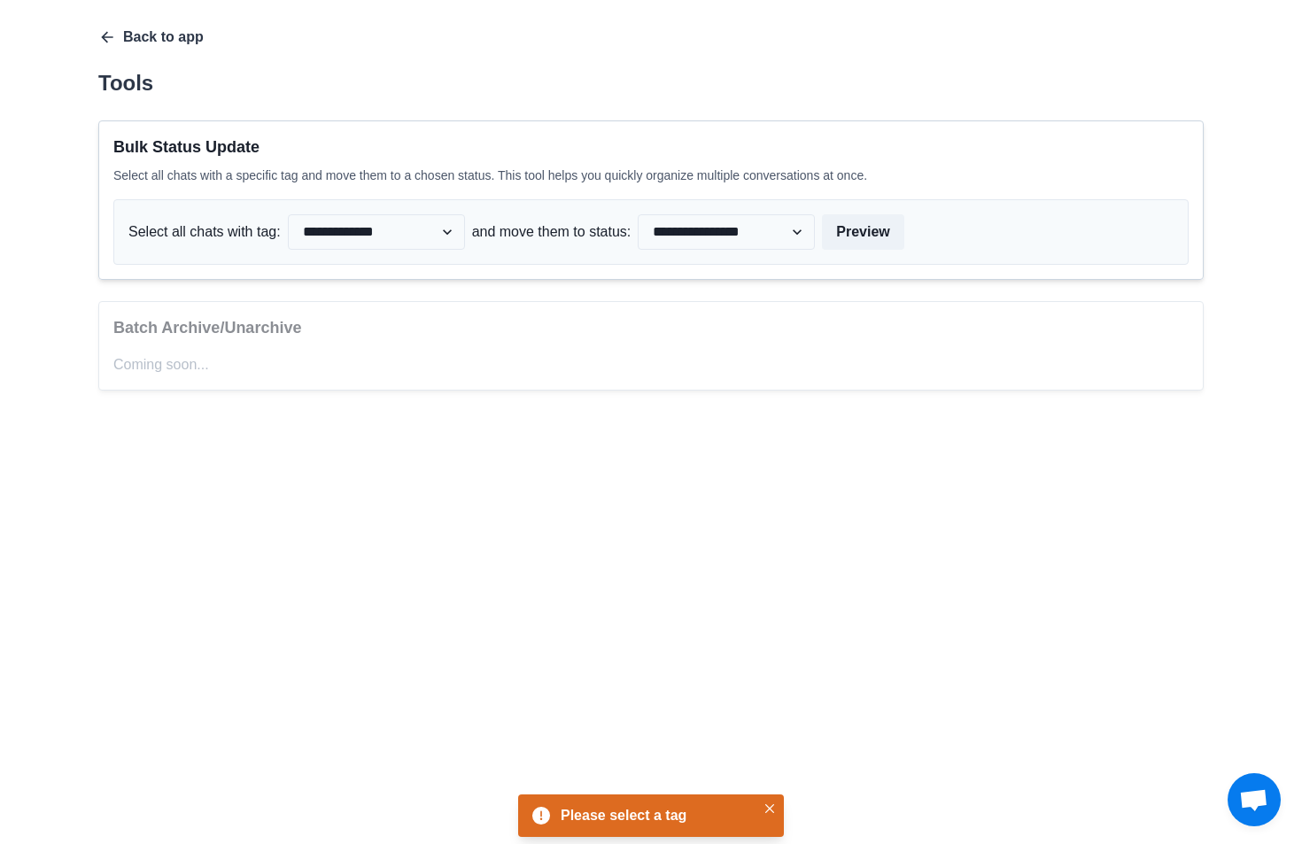
click at [121, 37] on button "Back to app" at bounding box center [150, 37] width 105 height 18
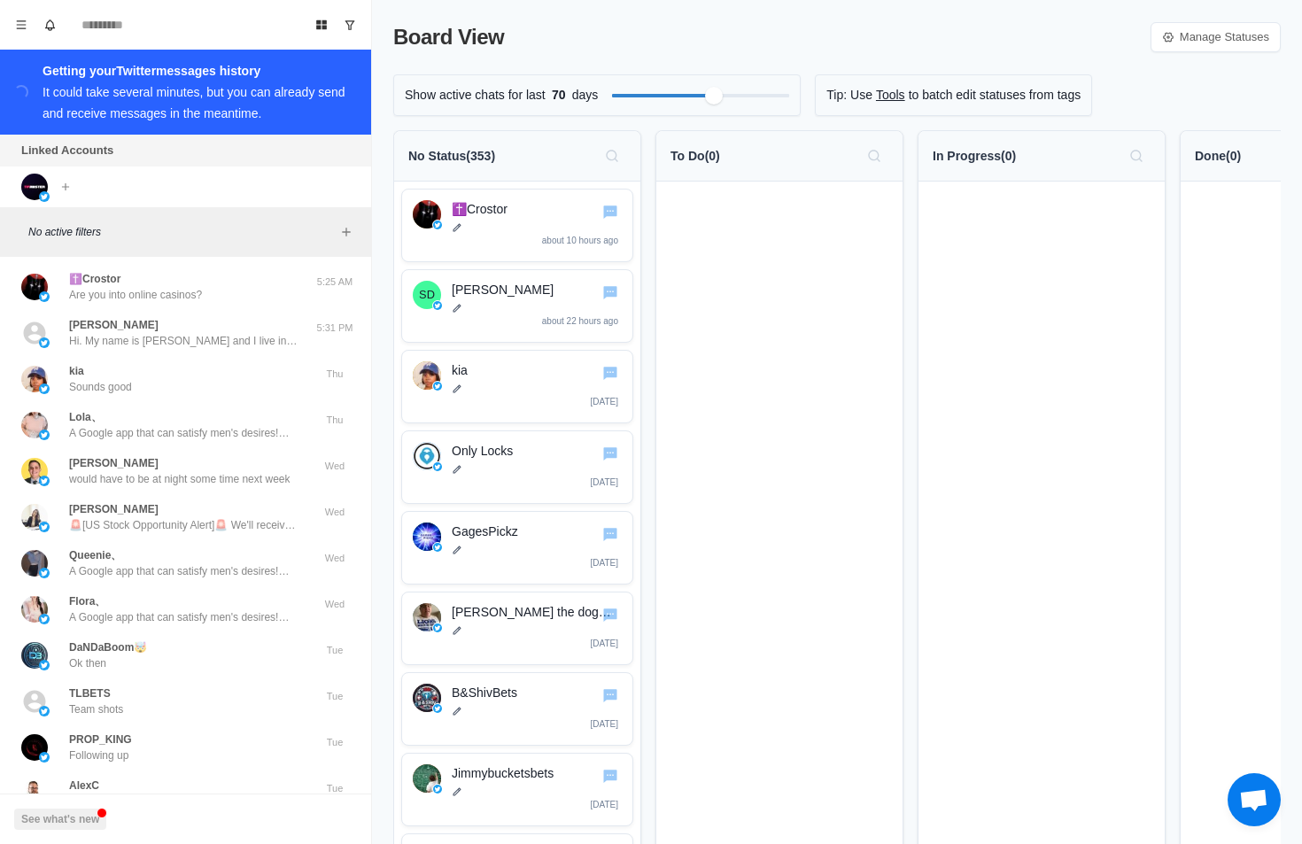
click at [762, 84] on div "Show active chats for last 70 days" at bounding box center [596, 95] width 407 height 42
drag, startPoint x: 368, startPoint y: 159, endPoint x: 218, endPoint y: 187, distance: 153.2
click at [368, 159] on div "Linked Accounts" at bounding box center [185, 151] width 371 height 32
click at [66, 187] on icon "Add account" at bounding box center [65, 185] width 7 height 7
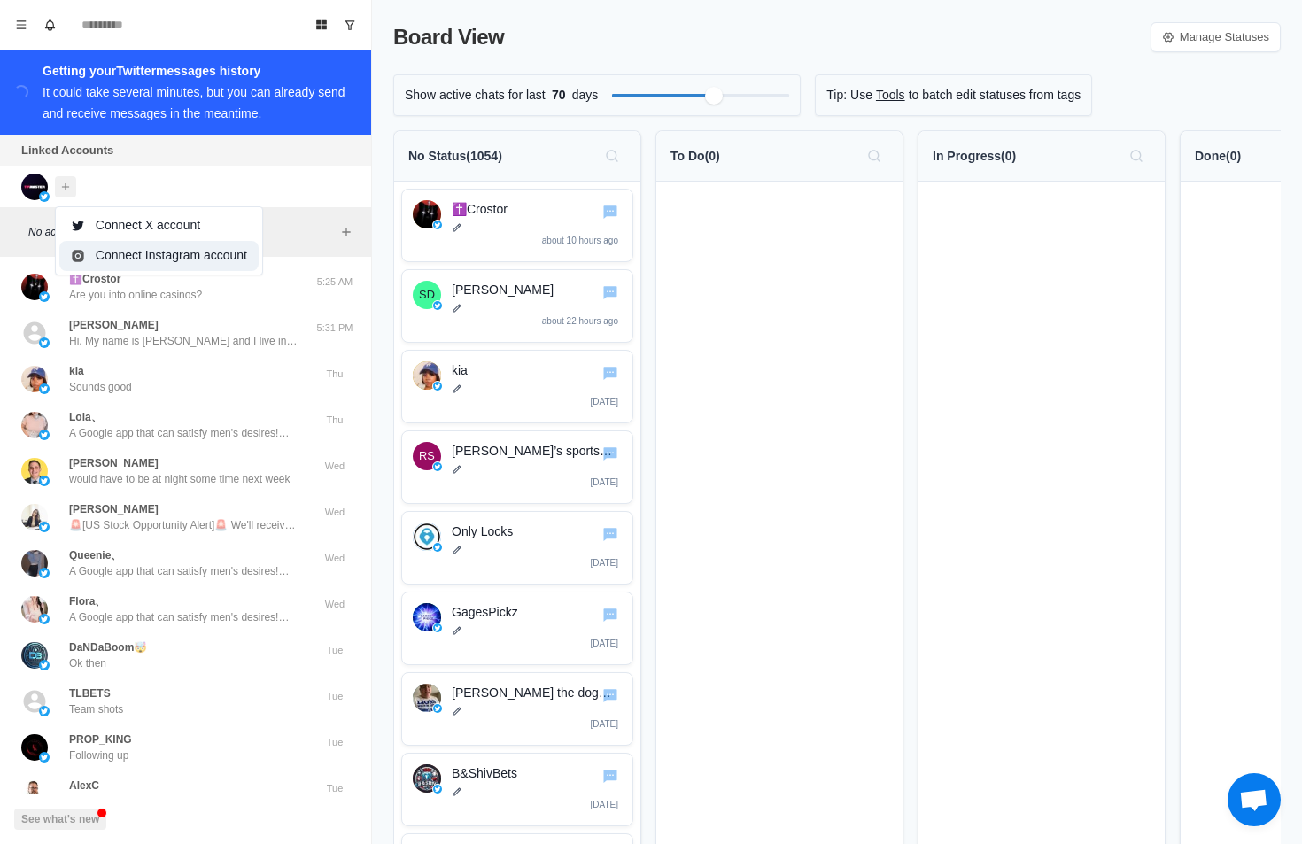
click at [145, 256] on button "Connect Instagram account" at bounding box center [158, 256] width 199 height 30
